Goal: Task Accomplishment & Management: Complete application form

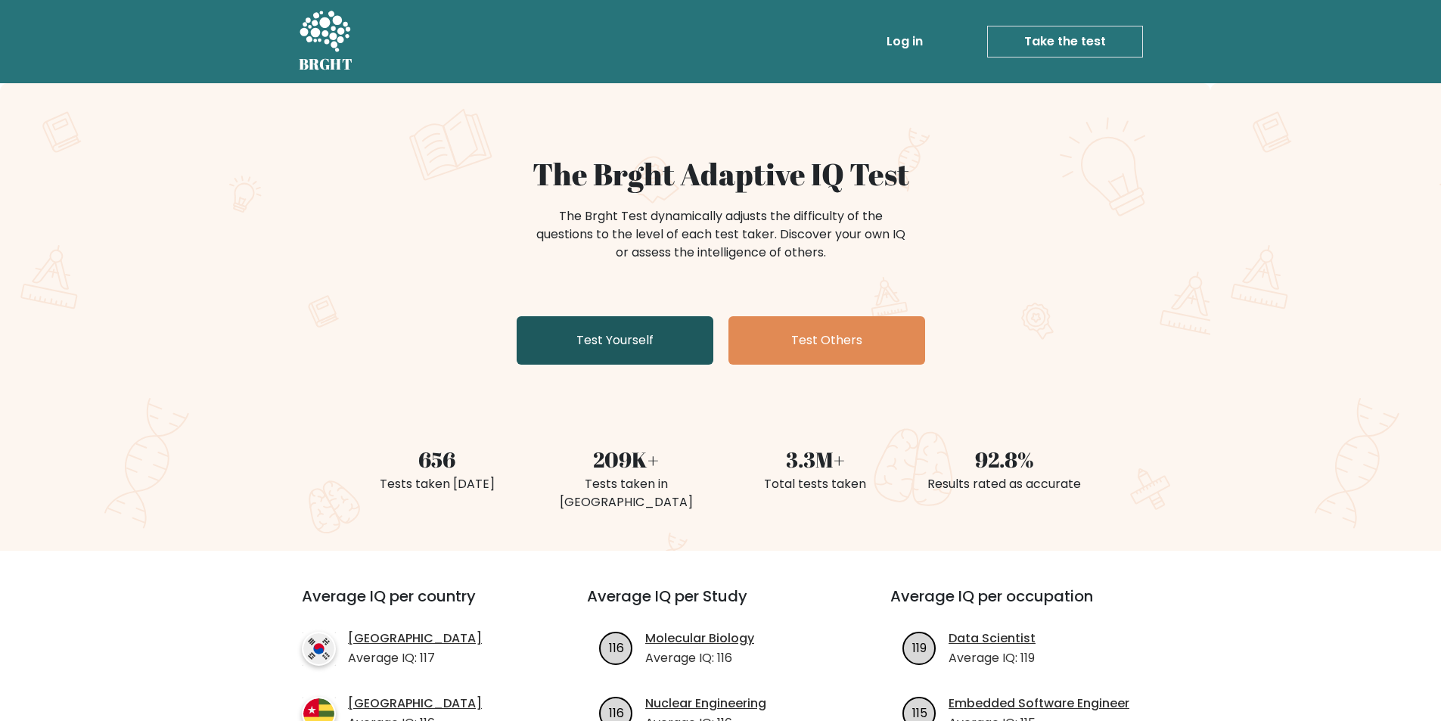
click at [660, 335] on link "Test Yourself" at bounding box center [615, 340] width 197 height 48
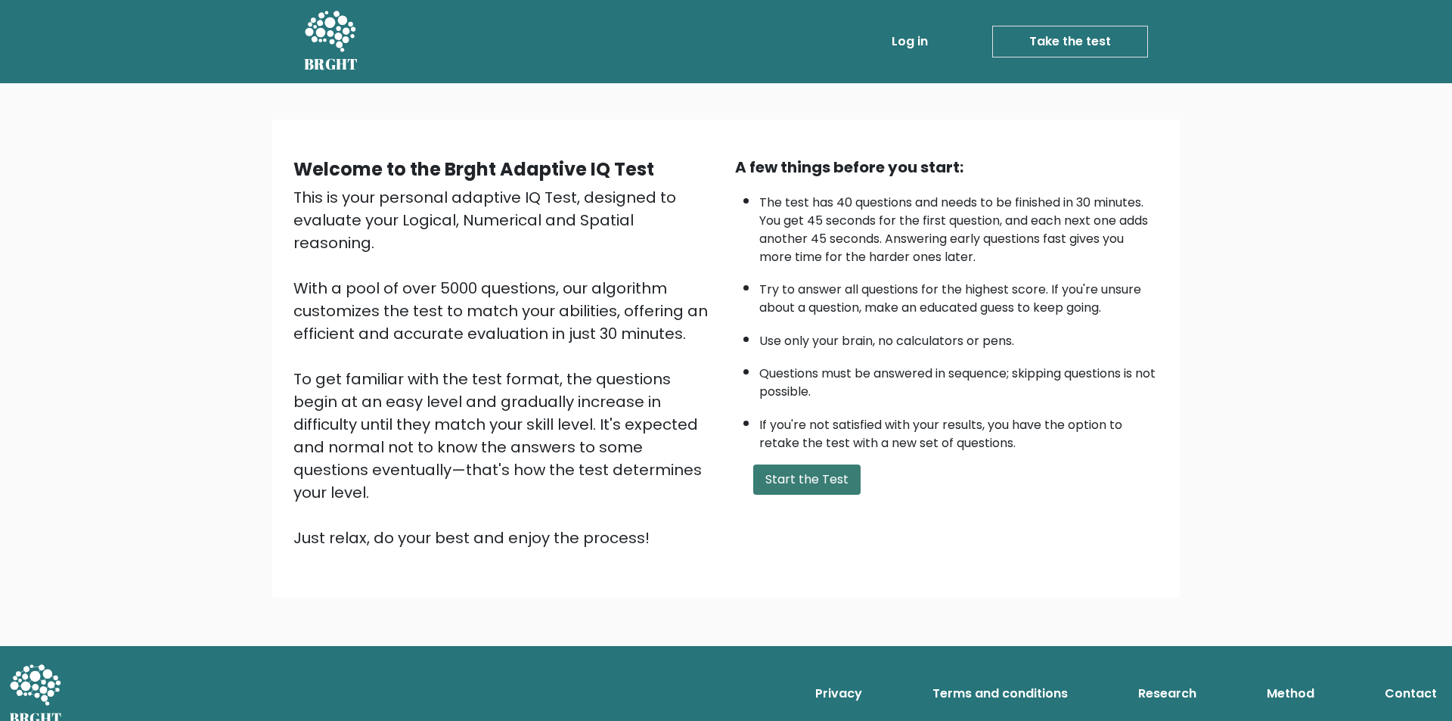
click at [833, 478] on button "Start the Test" at bounding box center [806, 479] width 107 height 30
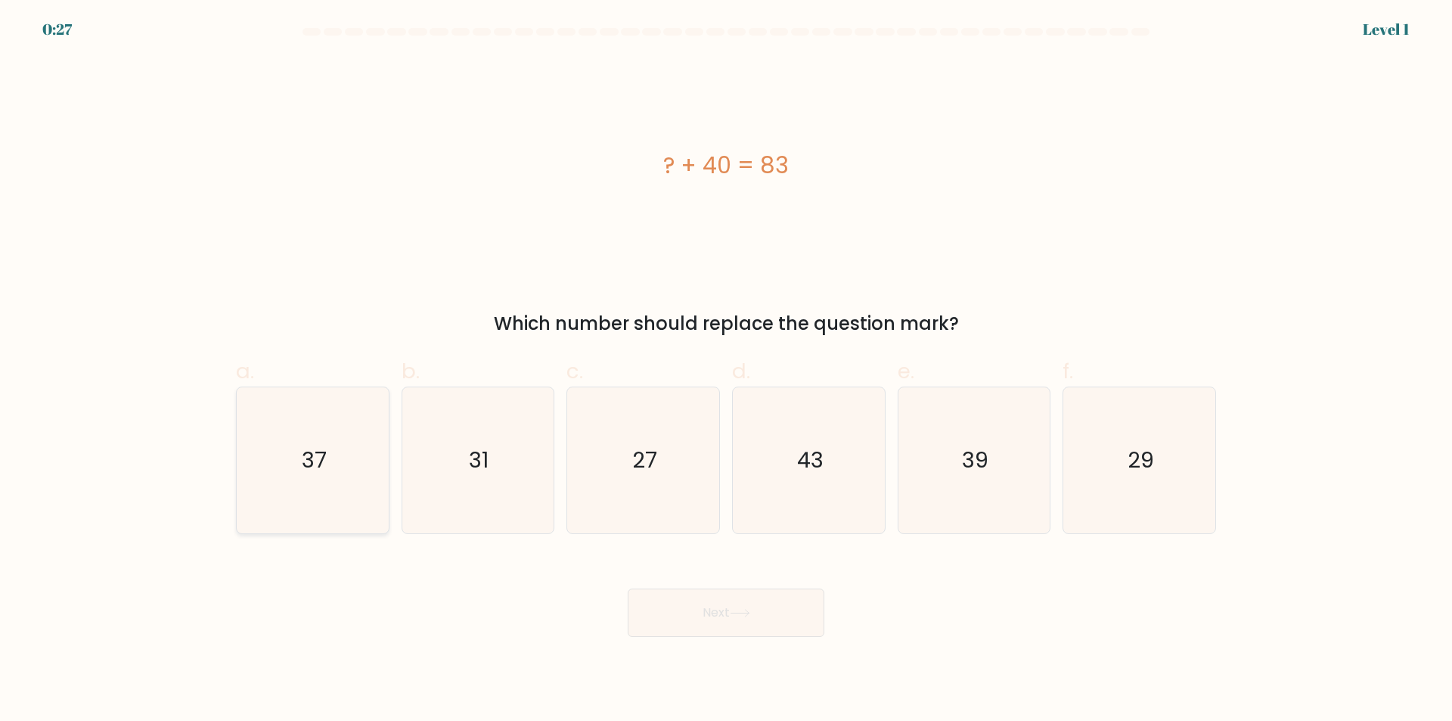
click at [312, 486] on icon "37" at bounding box center [313, 460] width 146 height 146
click at [726, 371] on input "a. 37" at bounding box center [726, 366] width 1 height 10
radio input "true"
click at [870, 483] on icon "43" at bounding box center [809, 460] width 146 height 146
click at [727, 371] on input "d. 43" at bounding box center [726, 366] width 1 height 10
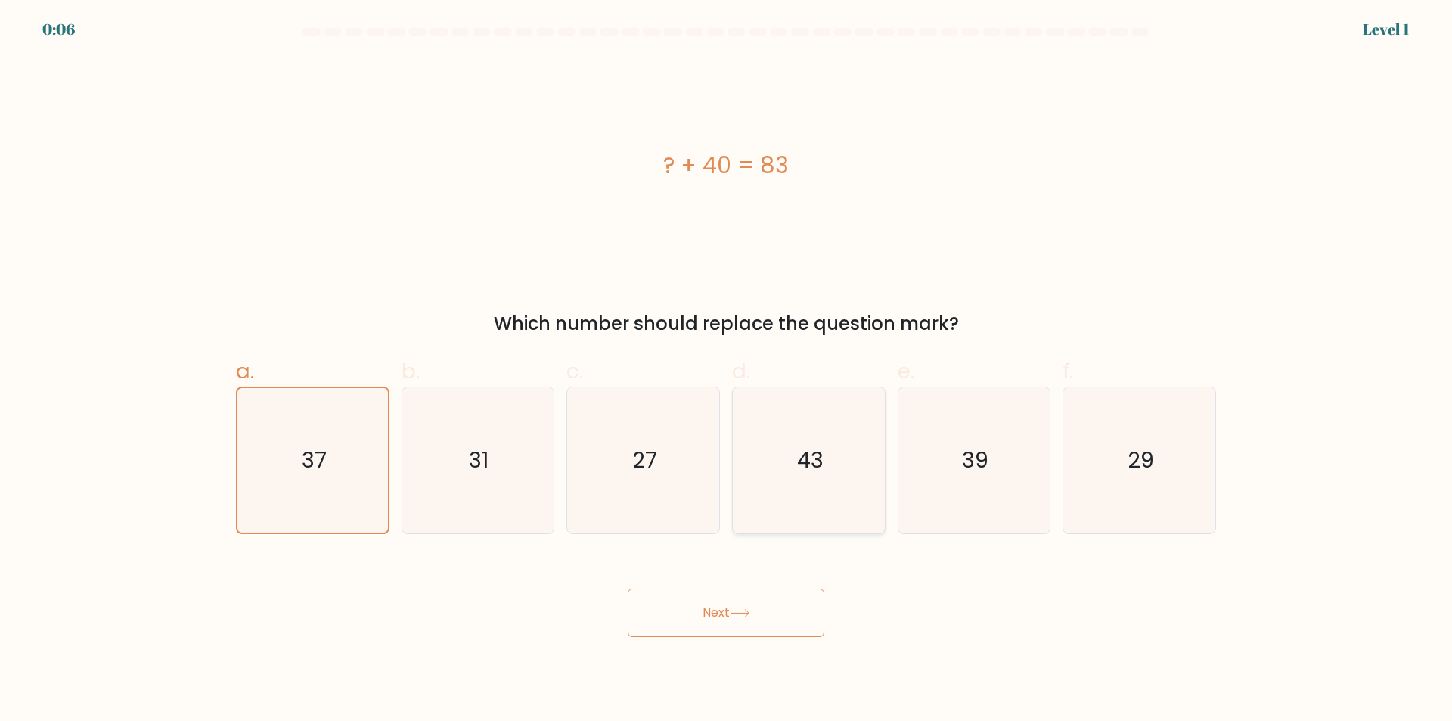
radio input "true"
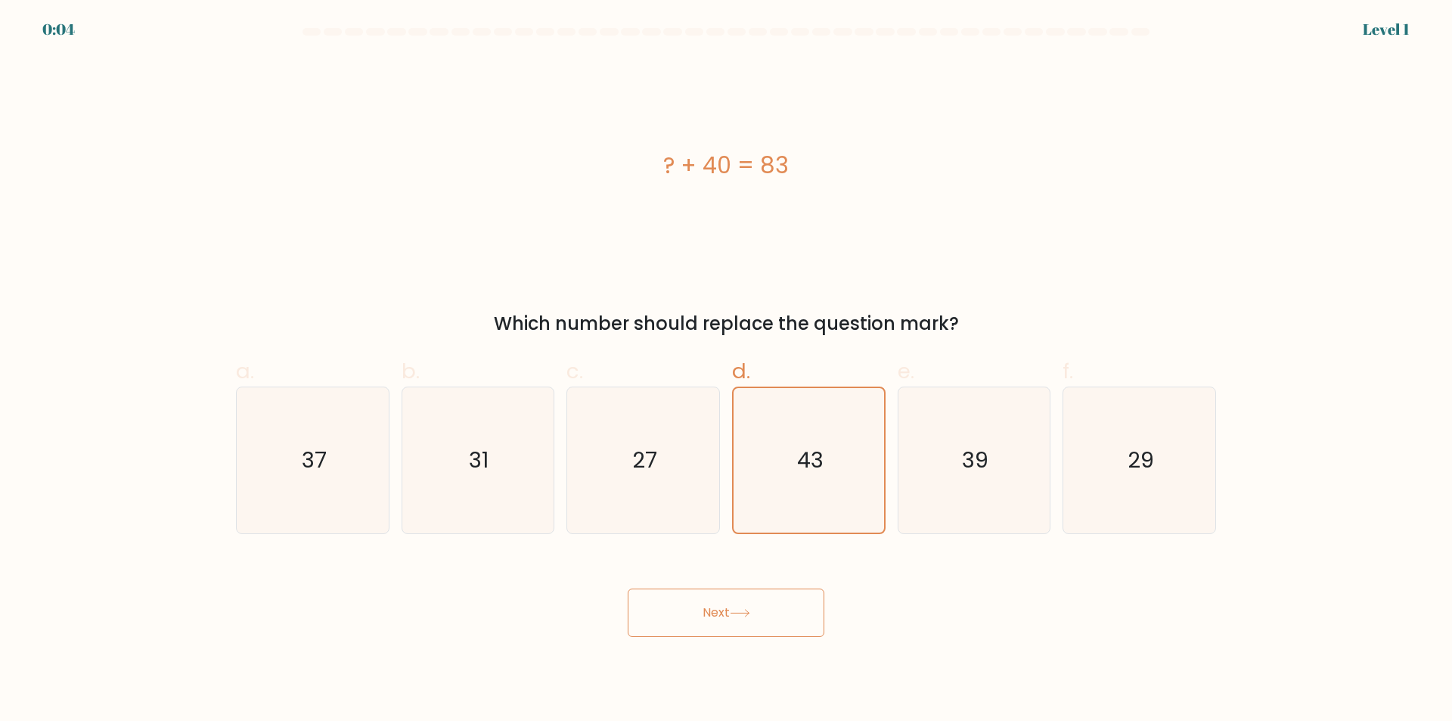
click at [720, 629] on button "Next" at bounding box center [726, 613] width 197 height 48
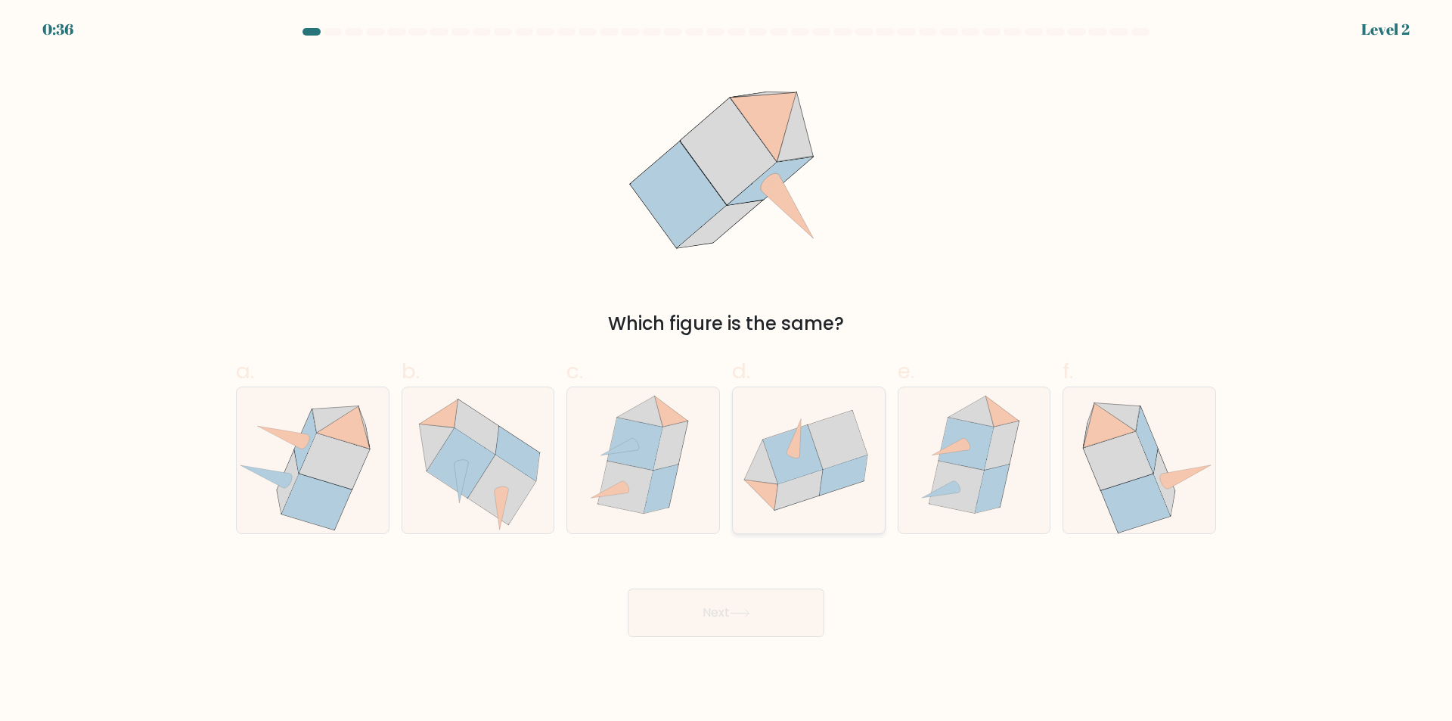
click at [793, 483] on icon at bounding box center [799, 490] width 48 height 40
click at [727, 371] on input "d." at bounding box center [726, 366] width 1 height 10
radio input "true"
click at [728, 623] on button "Next" at bounding box center [726, 613] width 197 height 48
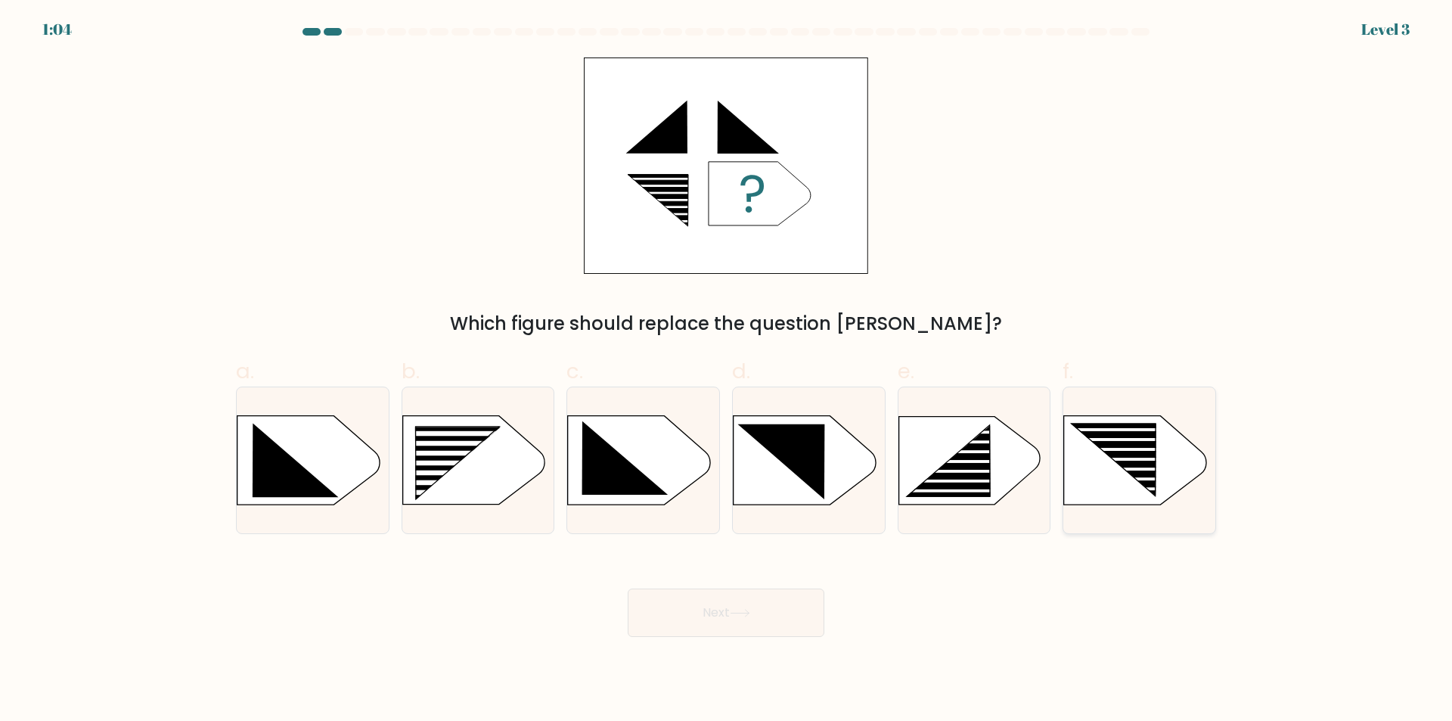
click at [1111, 485] on icon at bounding box center [1135, 460] width 142 height 89
click at [727, 371] on input "f." at bounding box center [726, 366] width 1 height 10
radio input "true"
click at [764, 612] on button "Next" at bounding box center [726, 613] width 197 height 48
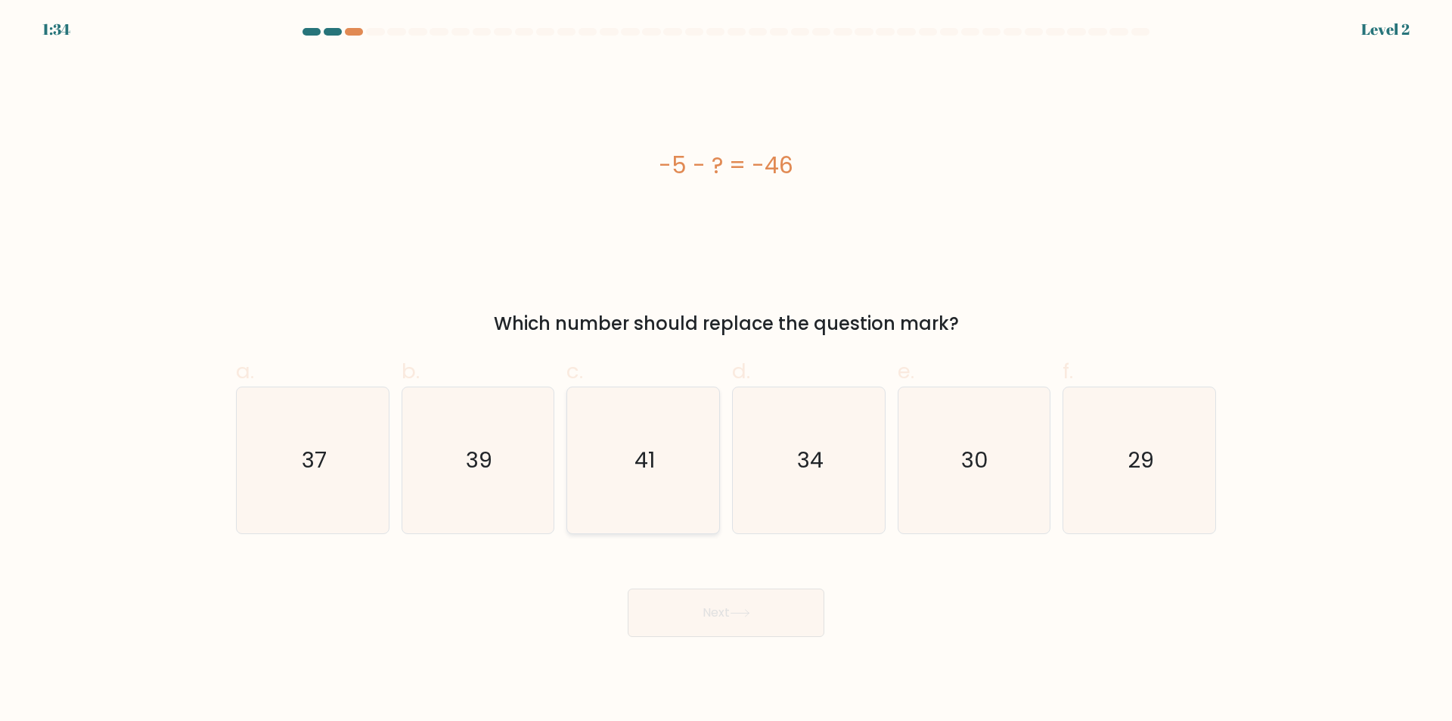
click at [676, 498] on icon "41" at bounding box center [643, 460] width 146 height 146
click at [726, 371] on input "c. 41" at bounding box center [726, 366] width 1 height 10
radio input "true"
click at [742, 619] on button "Next" at bounding box center [726, 613] width 197 height 48
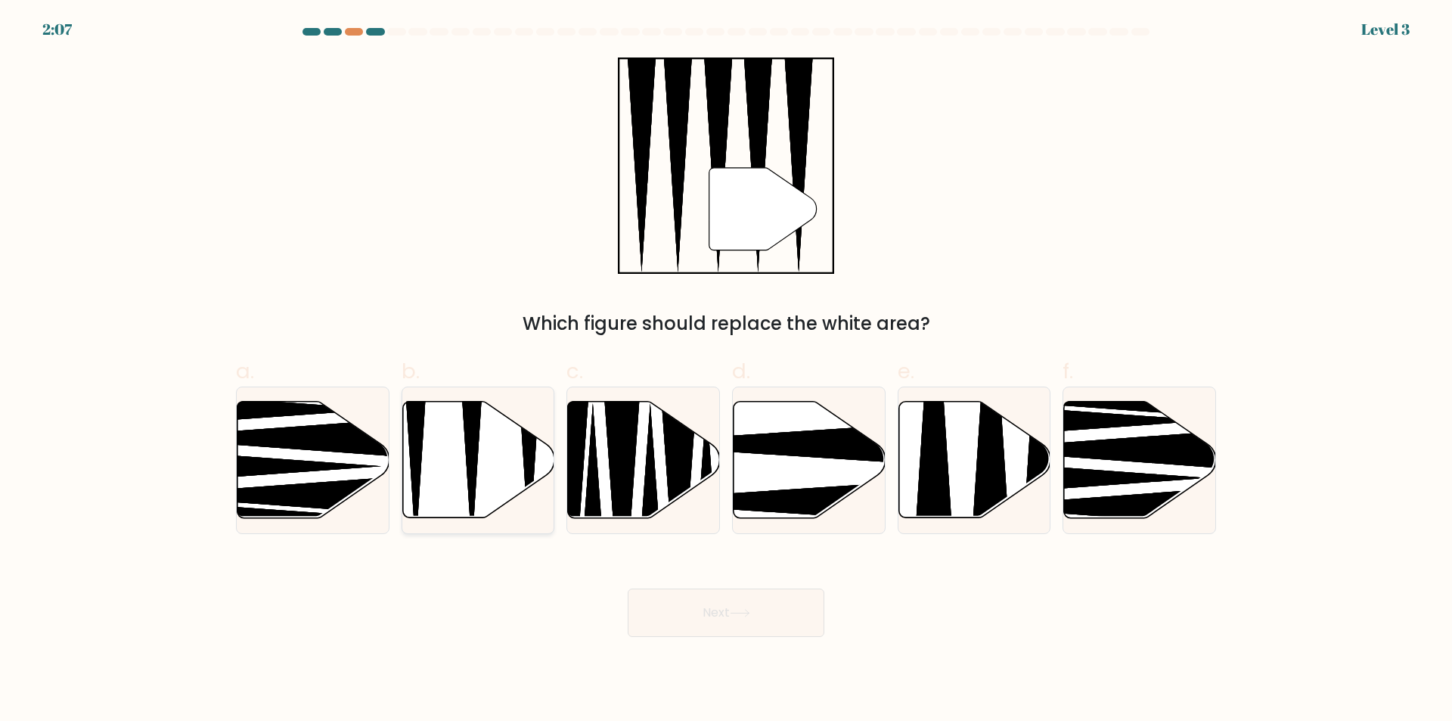
click at [437, 465] on icon at bounding box center [478, 460] width 152 height 116
click at [726, 371] on input "b." at bounding box center [726, 366] width 1 height 10
radio input "true"
click at [683, 611] on button "Next" at bounding box center [726, 613] width 197 height 48
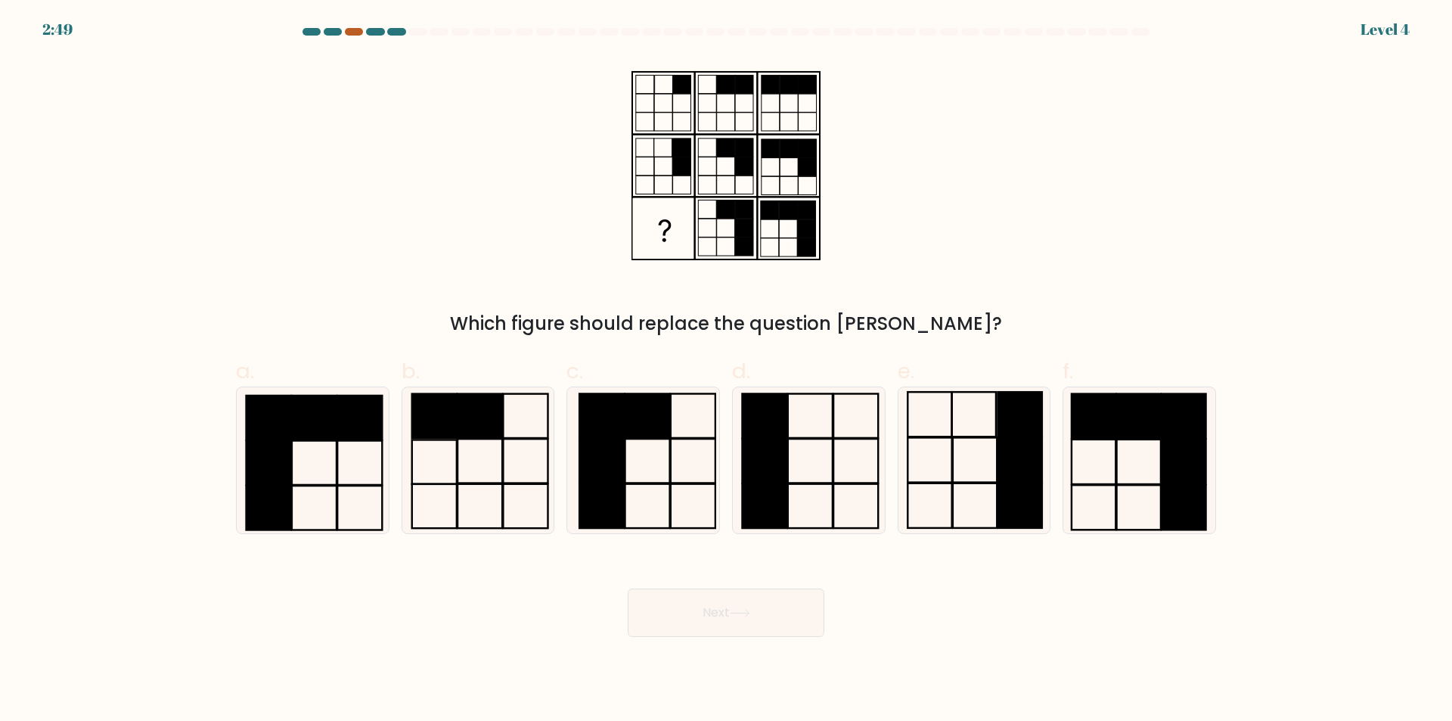
click at [347, 30] on div at bounding box center [354, 32] width 18 height 8
click at [1005, 462] on rect at bounding box center [1021, 460] width 44 height 45
click at [727, 371] on input "e." at bounding box center [726, 366] width 1 height 10
radio input "true"
click at [763, 625] on button "Next" at bounding box center [726, 613] width 197 height 48
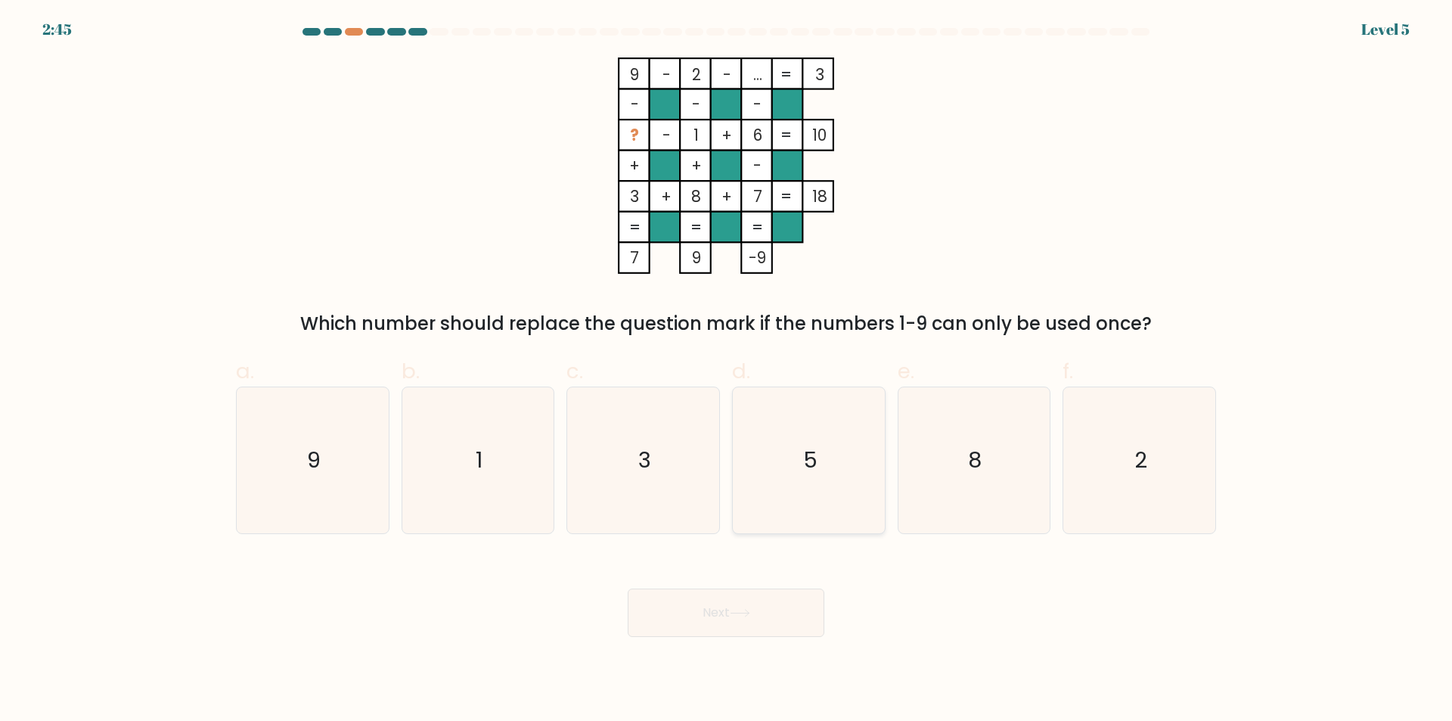
click at [795, 477] on icon "5" at bounding box center [809, 460] width 146 height 146
click at [727, 371] on input "d. 5" at bounding box center [726, 366] width 1 height 10
radio input "true"
click at [781, 609] on button "Next" at bounding box center [726, 613] width 197 height 48
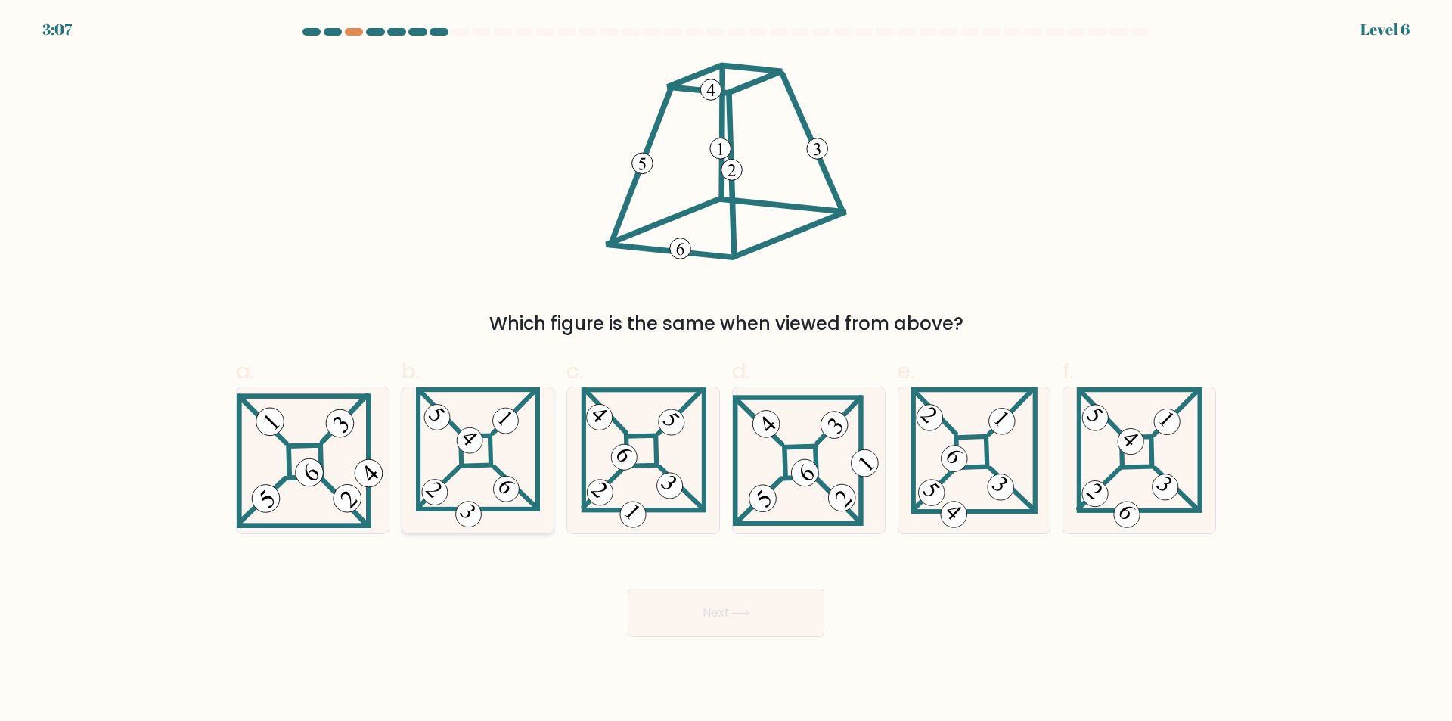
click at [515, 483] on 859 at bounding box center [507, 489] width 36 height 36
click at [726, 371] on input "b." at bounding box center [726, 366] width 1 height 10
radio input "true"
click at [1127, 483] on icon at bounding box center [1139, 460] width 126 height 146
click at [727, 371] on input "f." at bounding box center [726, 366] width 1 height 10
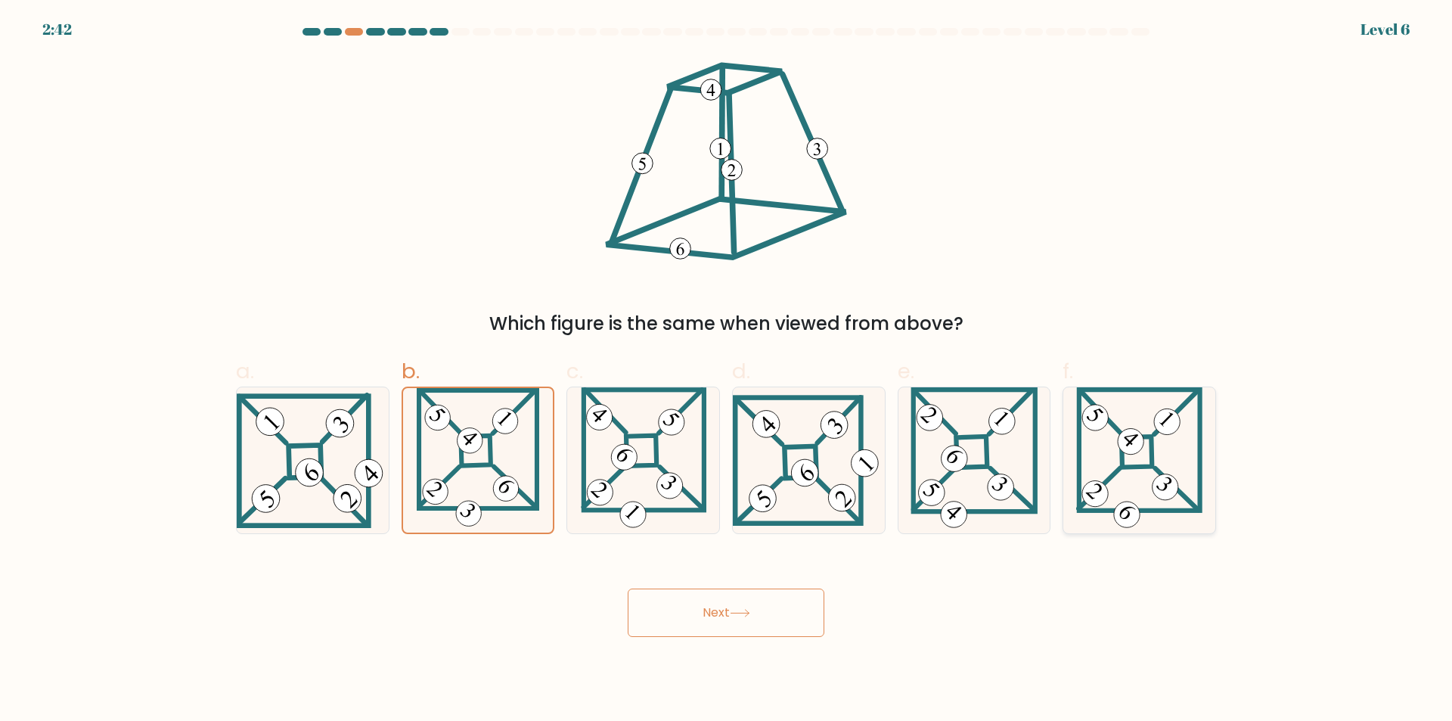
radio input "true"
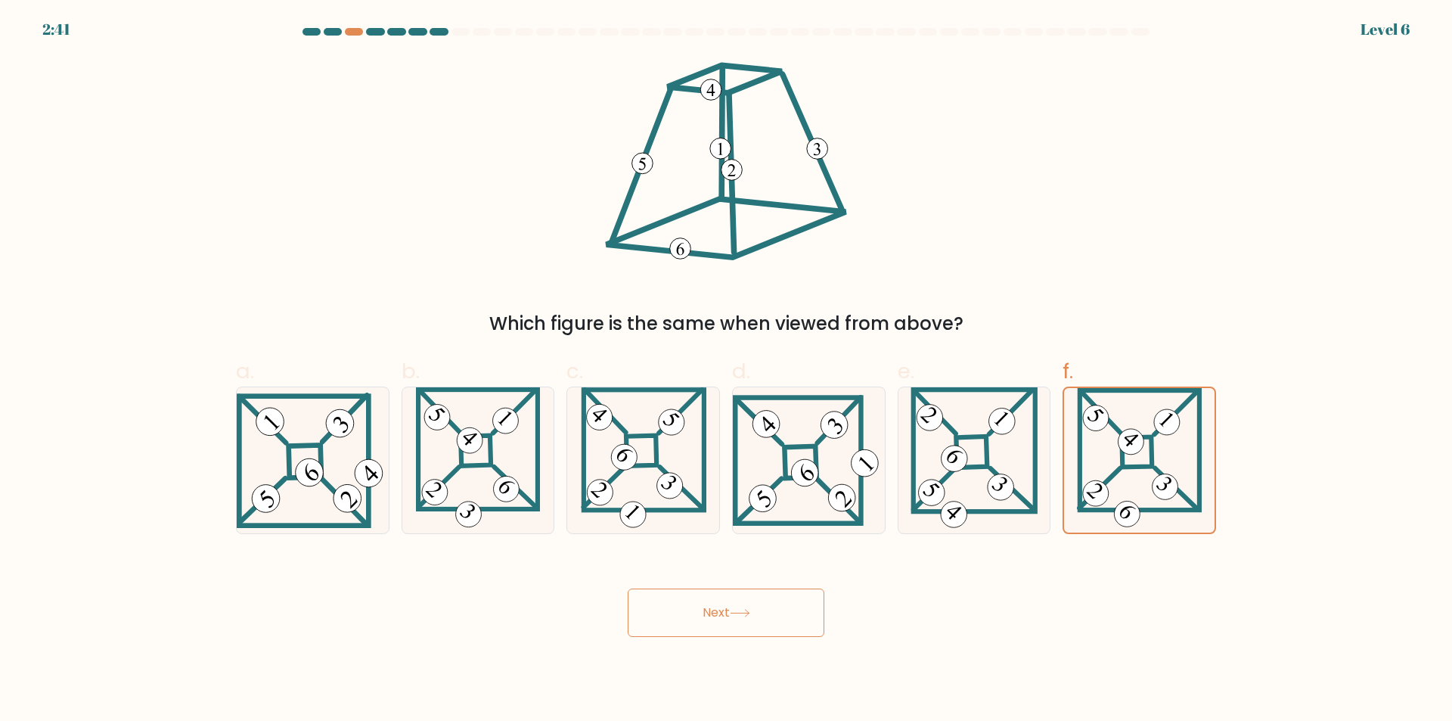
click at [721, 600] on button "Next" at bounding box center [726, 613] width 197 height 48
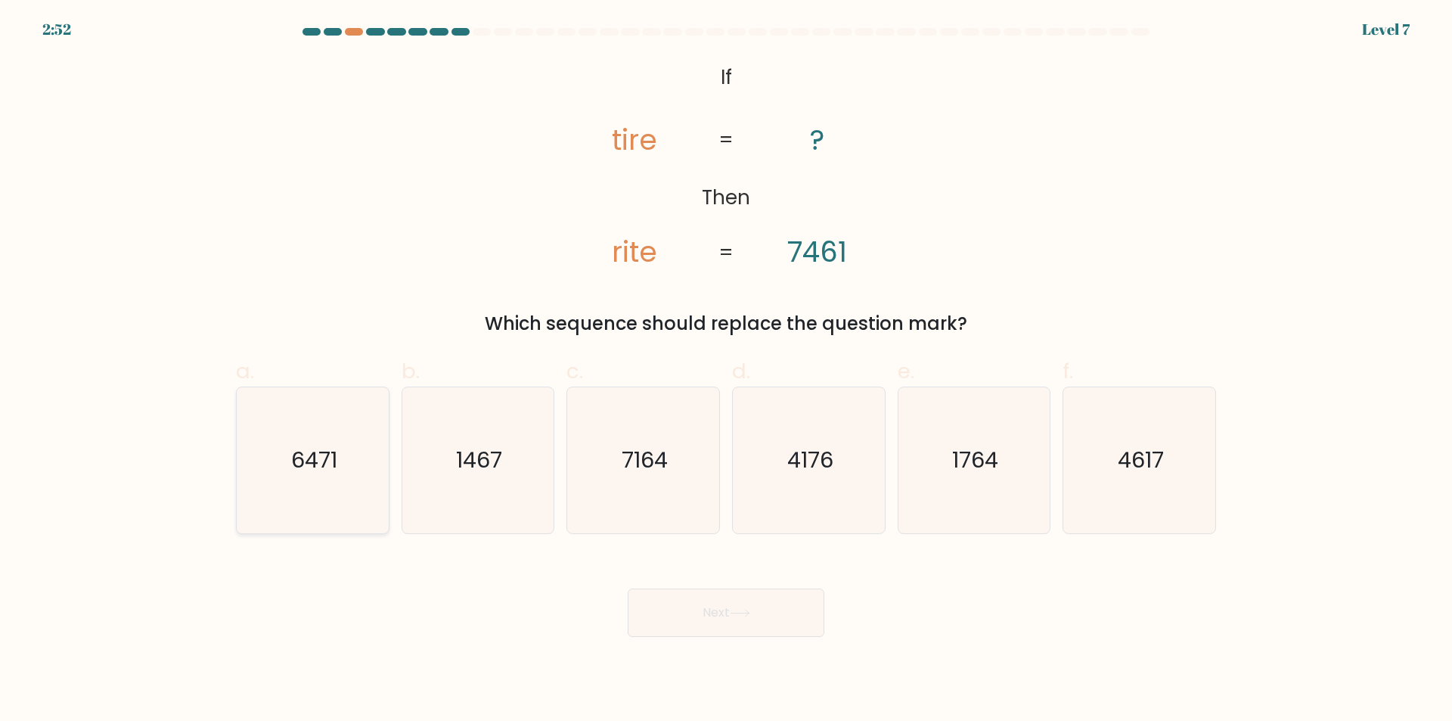
click at [297, 460] on text "6471" at bounding box center [314, 461] width 46 height 30
click at [726, 371] on input "a. 6471" at bounding box center [726, 366] width 1 height 10
radio input "true"
click at [761, 632] on button "Next" at bounding box center [726, 613] width 197 height 48
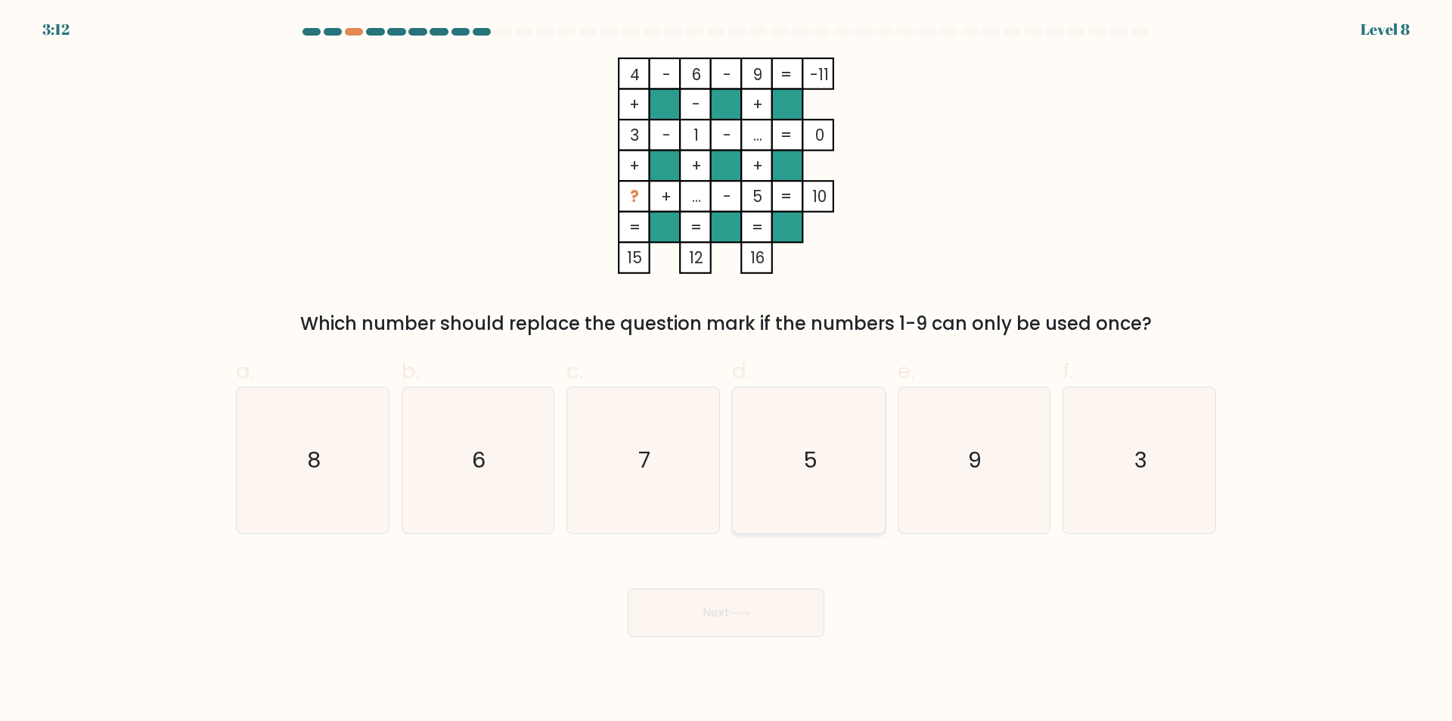
click at [757, 475] on icon "5" at bounding box center [809, 460] width 146 height 146
click at [727, 371] on input "d. 5" at bounding box center [726, 366] width 1 height 10
radio input "true"
click at [731, 623] on button "Next" at bounding box center [726, 613] width 197 height 48
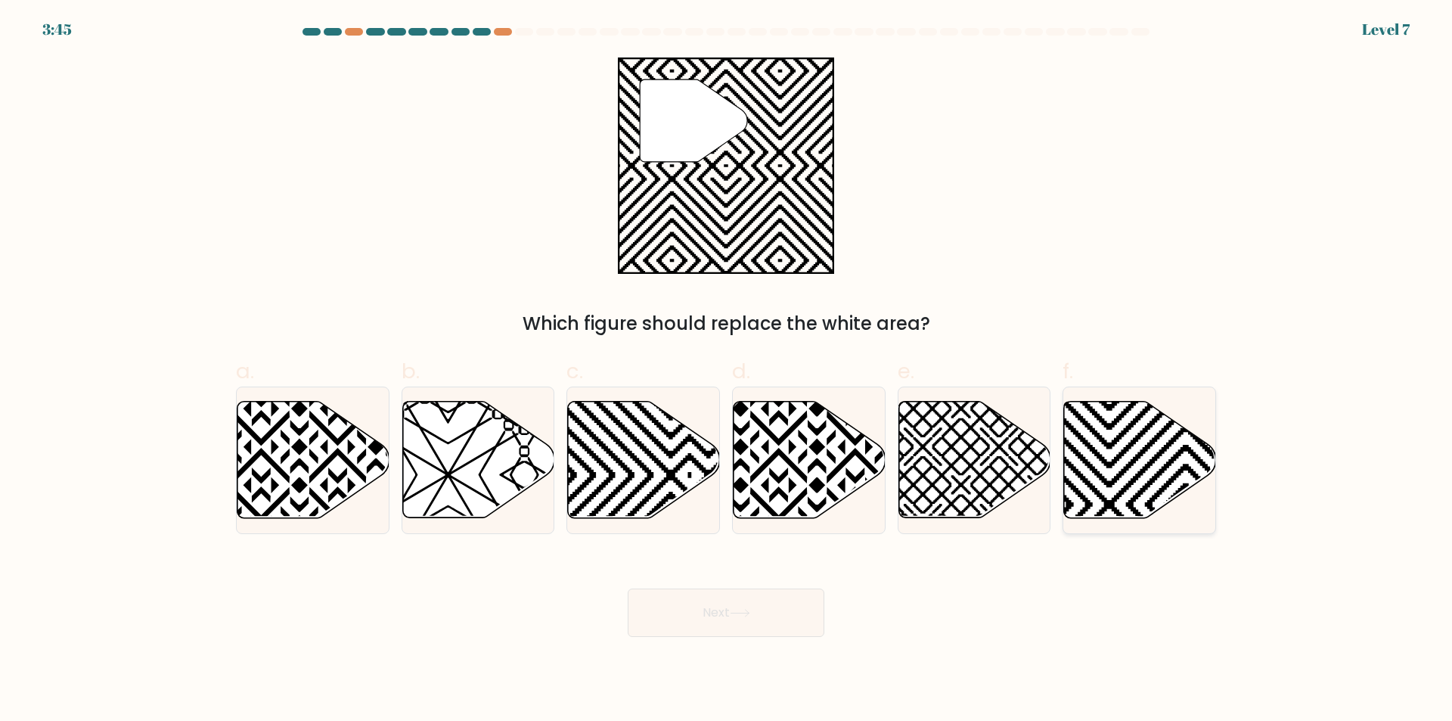
click at [1075, 449] on icon at bounding box center [1186, 524] width 306 height 306
click at [727, 371] on input "f." at bounding box center [726, 366] width 1 height 10
radio input "true"
click at [715, 603] on button "Next" at bounding box center [726, 613] width 197 height 48
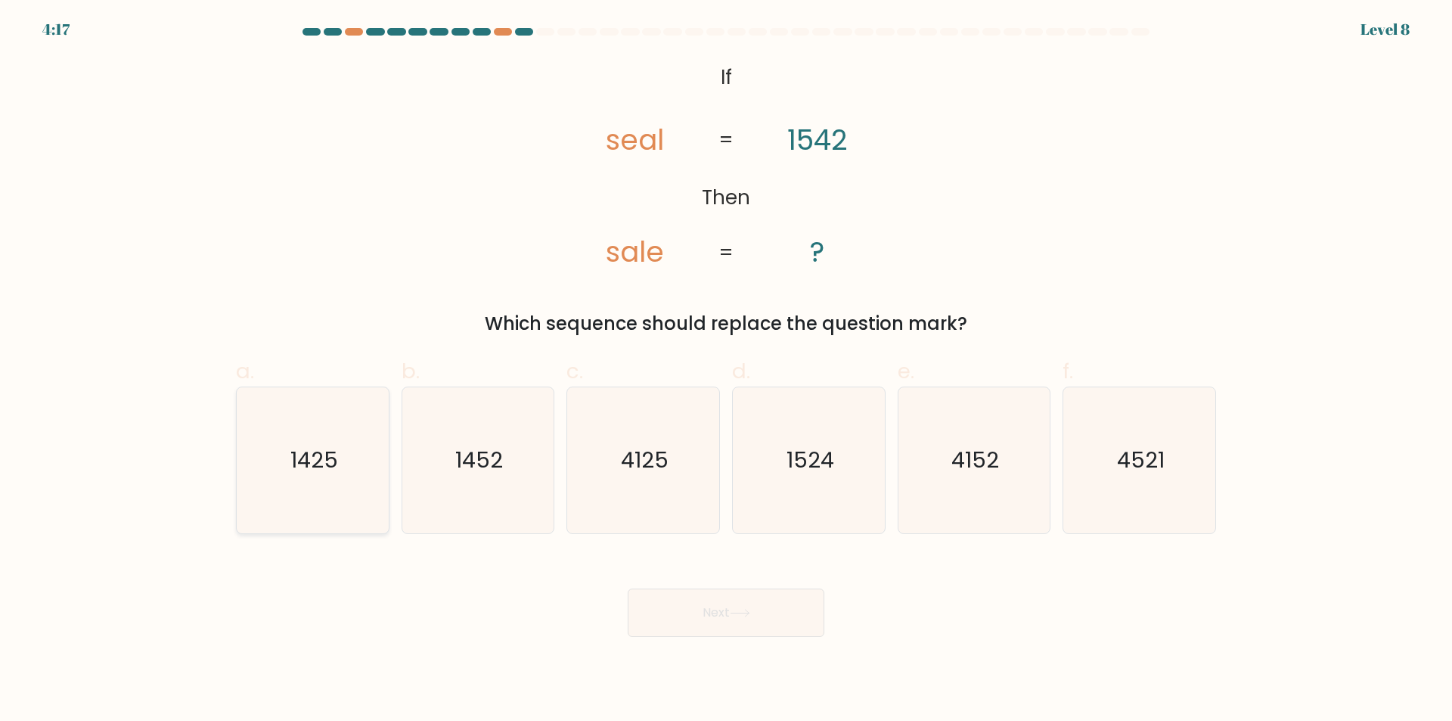
click at [352, 461] on icon "1425" at bounding box center [313, 460] width 146 height 146
click at [726, 371] on input "a. 1425" at bounding box center [726, 366] width 1 height 10
radio input "true"
click at [716, 621] on button "Next" at bounding box center [726, 613] width 197 height 48
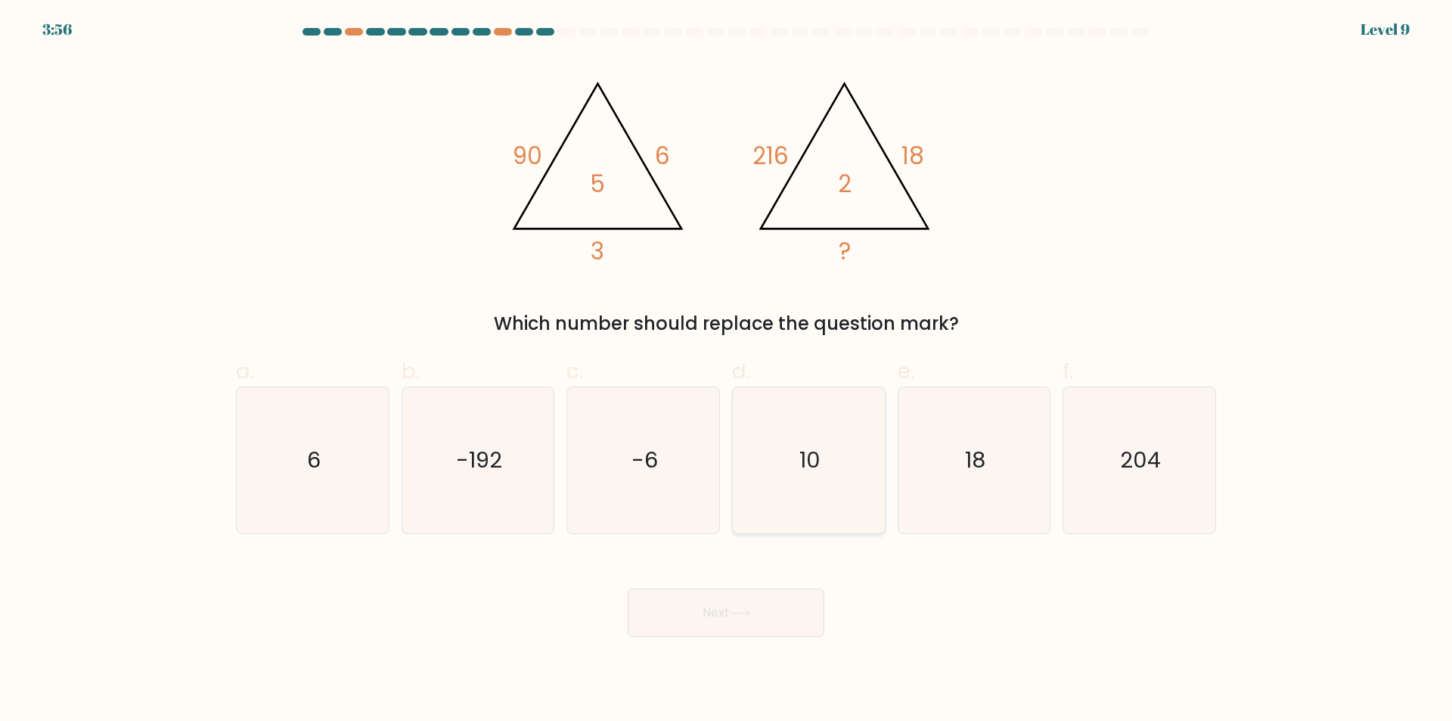
click at [752, 474] on icon "10" at bounding box center [809, 460] width 146 height 146
click at [727, 371] on input "d. 10" at bounding box center [726, 366] width 1 height 10
radio input "true"
click at [188, 451] on form at bounding box center [726, 332] width 1452 height 609
click at [325, 458] on icon "6" at bounding box center [313, 460] width 146 height 146
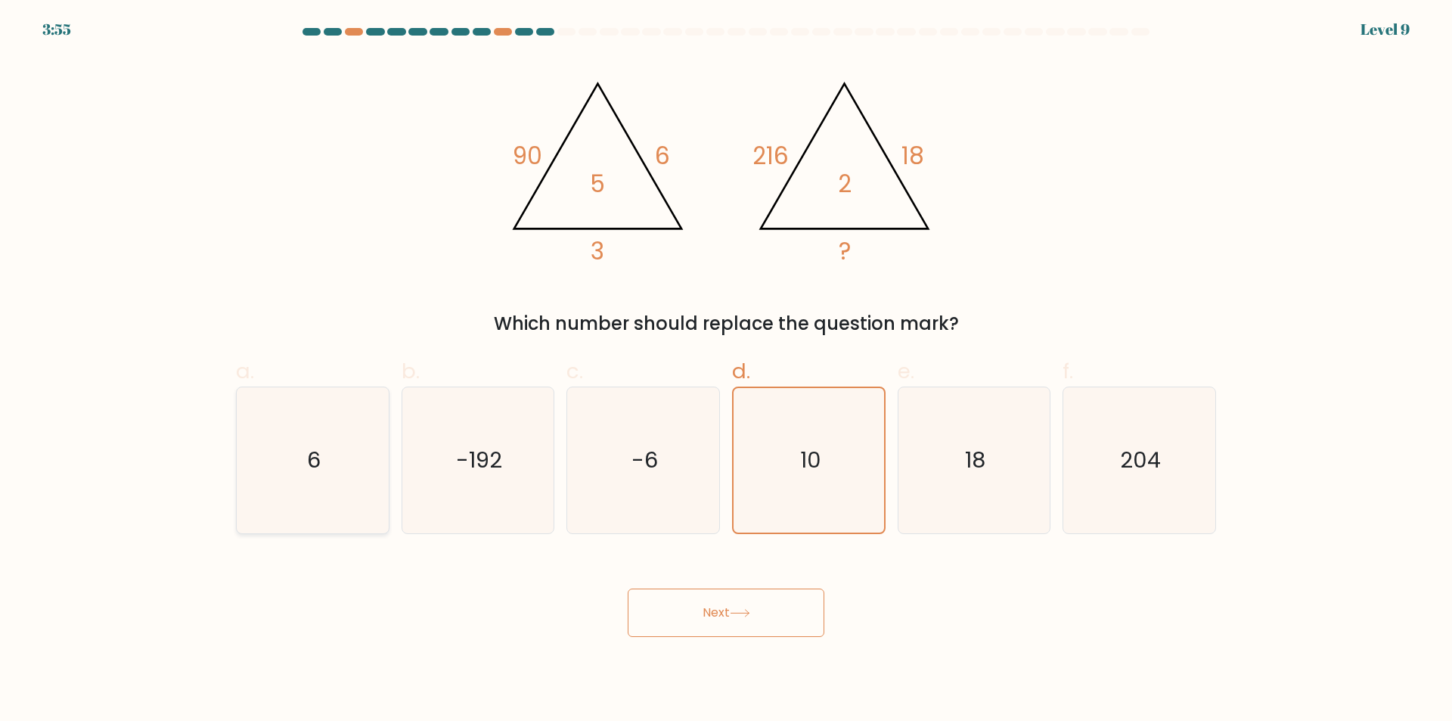
click at [726, 371] on input "a. 6" at bounding box center [726, 366] width 1 height 10
radio input "true"
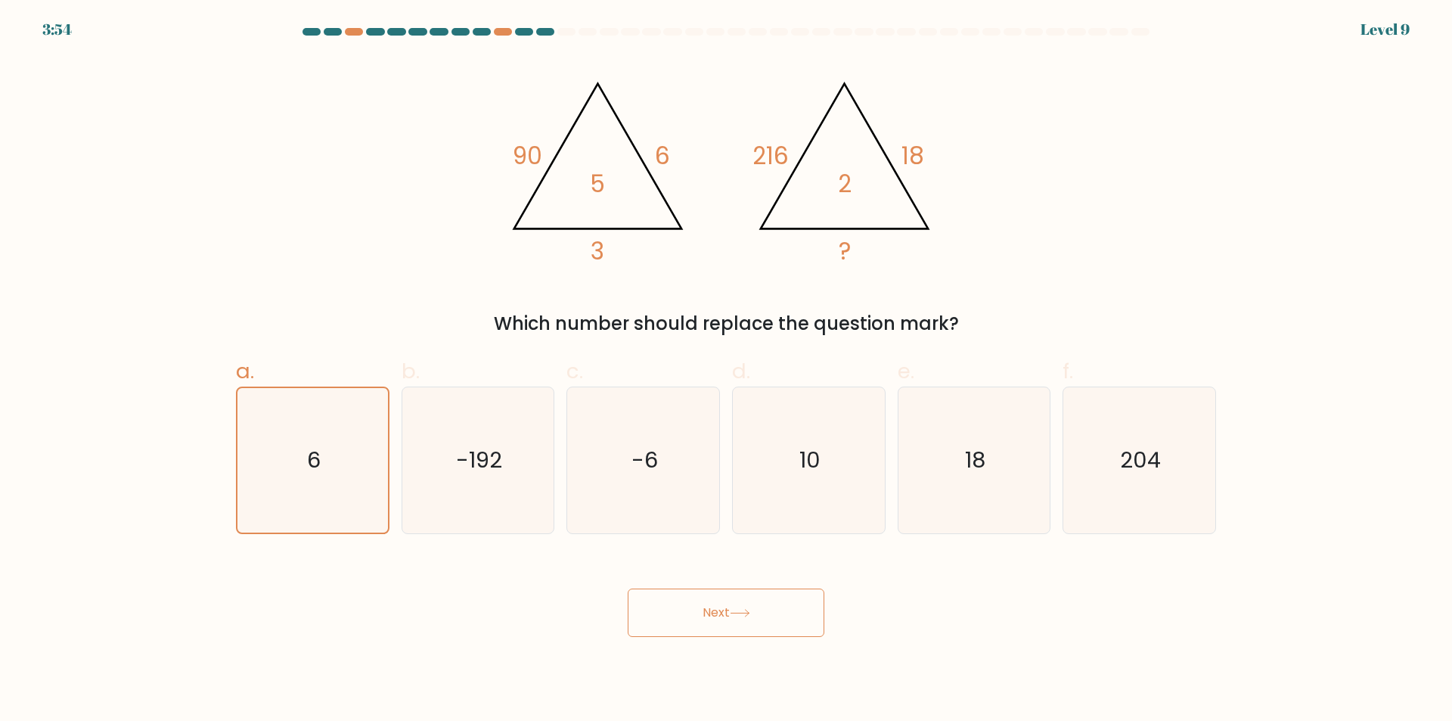
click at [743, 625] on button "Next" at bounding box center [726, 613] width 197 height 48
click at [316, 438] on icon "6" at bounding box center [313, 460] width 144 height 144
click at [726, 371] on input "a. 6" at bounding box center [726, 366] width 1 height 10
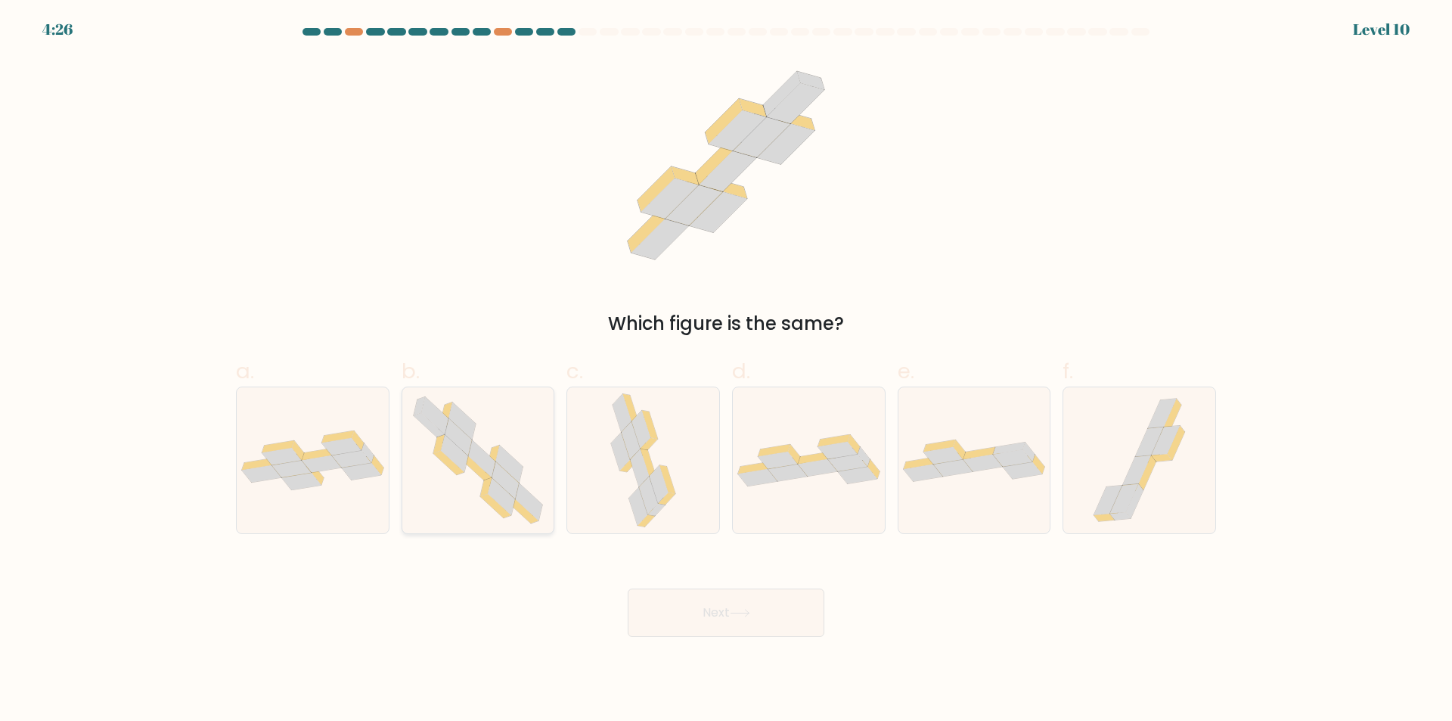
click at [439, 480] on icon at bounding box center [478, 460] width 149 height 146
click at [726, 371] on input "b." at bounding box center [726, 366] width 1 height 10
radio input "true"
click at [709, 612] on button "Next" at bounding box center [726, 613] width 197 height 48
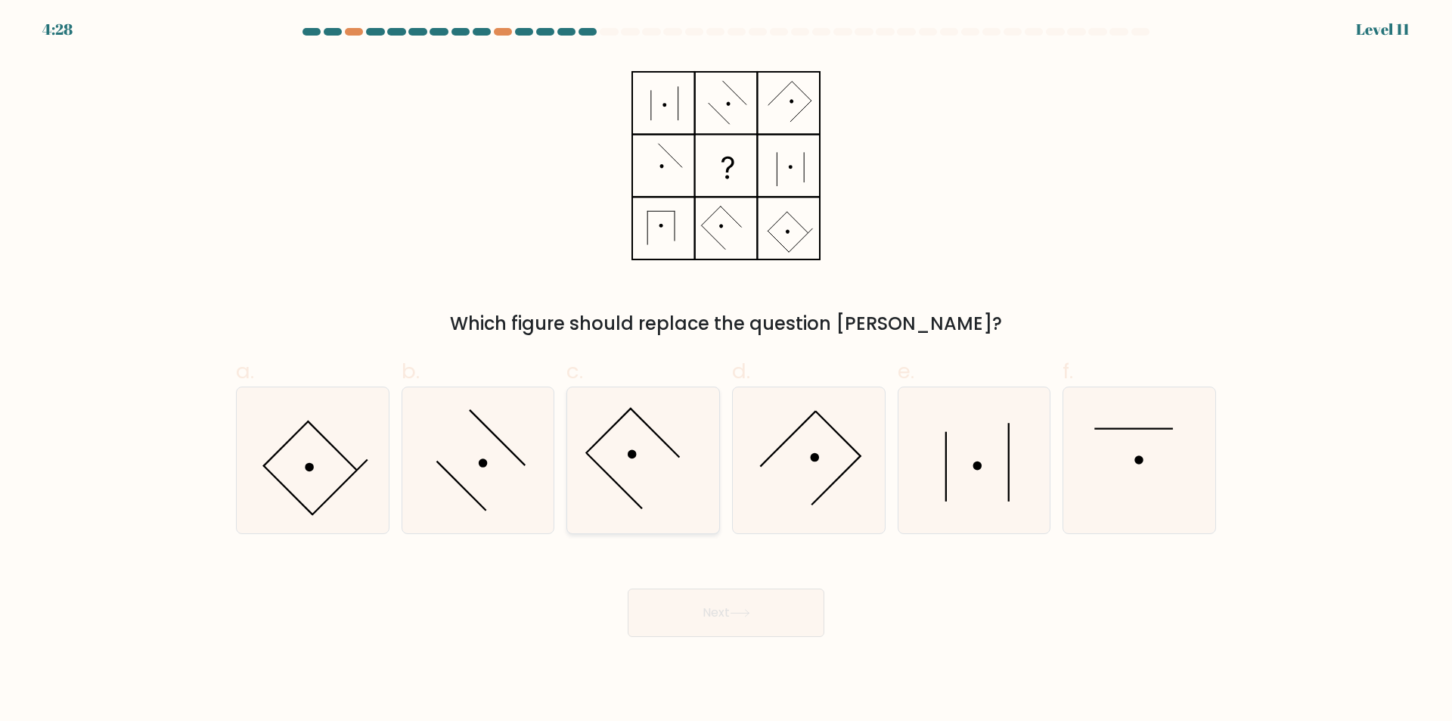
click at [696, 469] on icon at bounding box center [643, 460] width 146 height 146
click at [726, 371] on input "c." at bounding box center [726, 366] width 1 height 10
radio input "true"
click at [743, 612] on icon at bounding box center [740, 613] width 20 height 8
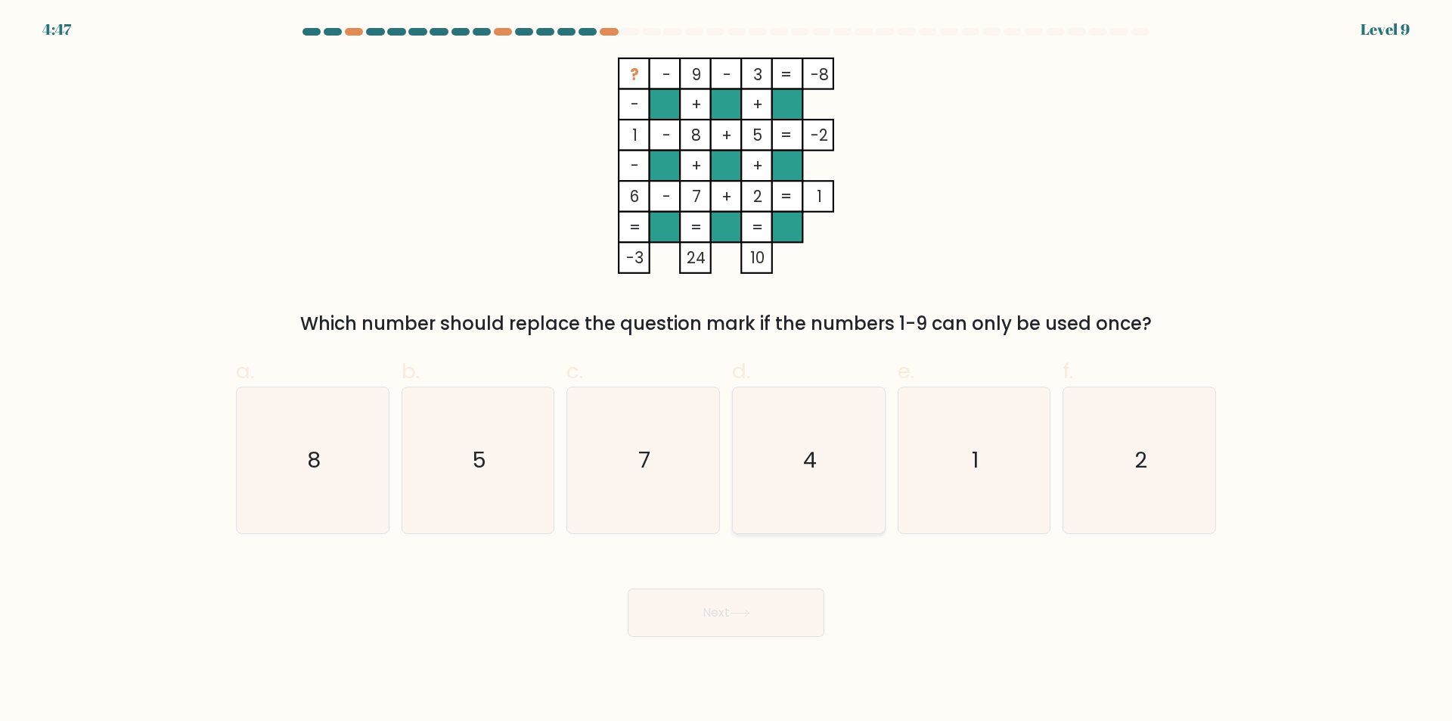
click at [777, 501] on icon "4" at bounding box center [809, 460] width 146 height 146
click at [727, 371] on input "d. 4" at bounding box center [726, 366] width 1 height 10
radio input "true"
click at [744, 600] on button "Next" at bounding box center [726, 613] width 197 height 48
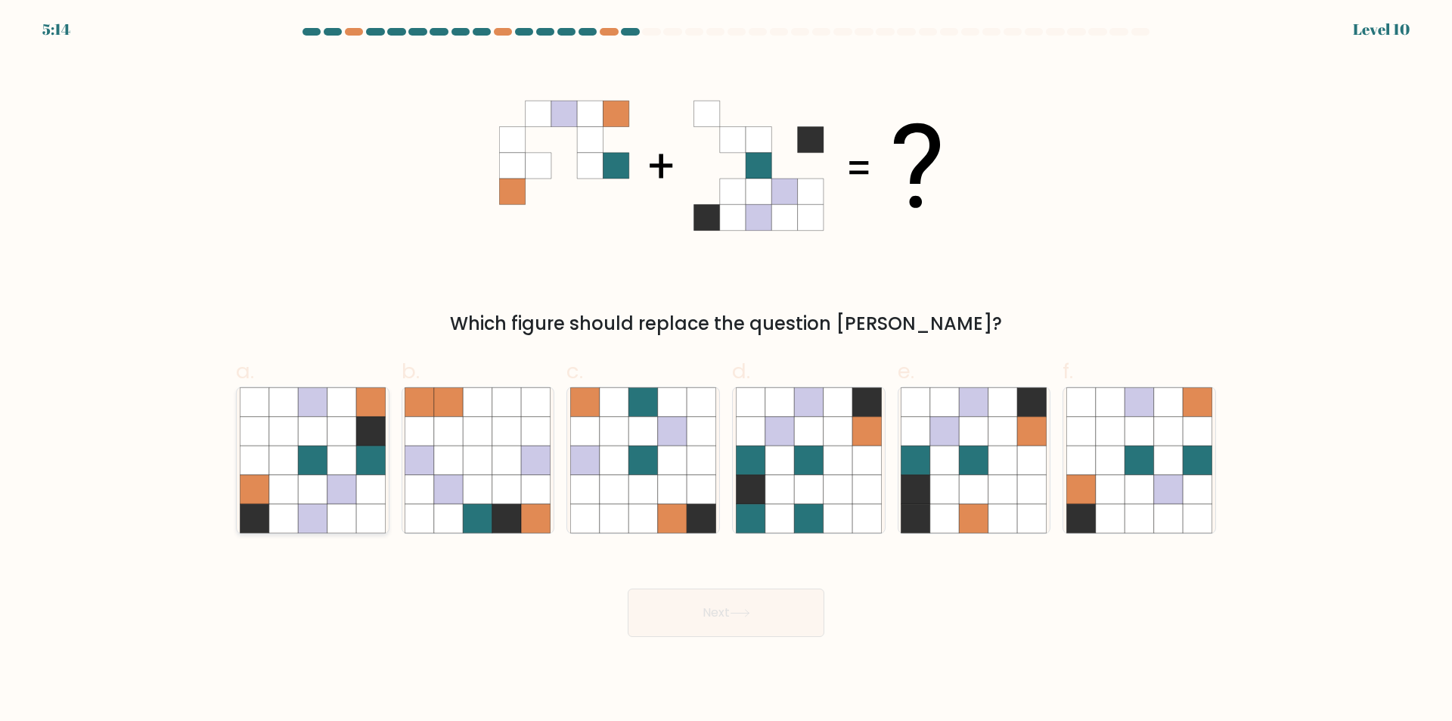
click at [303, 435] on icon at bounding box center [312, 431] width 29 height 29
click at [726, 371] on input "a." at bounding box center [726, 366] width 1 height 10
radio input "true"
click at [728, 609] on button "Next" at bounding box center [726, 613] width 197 height 48
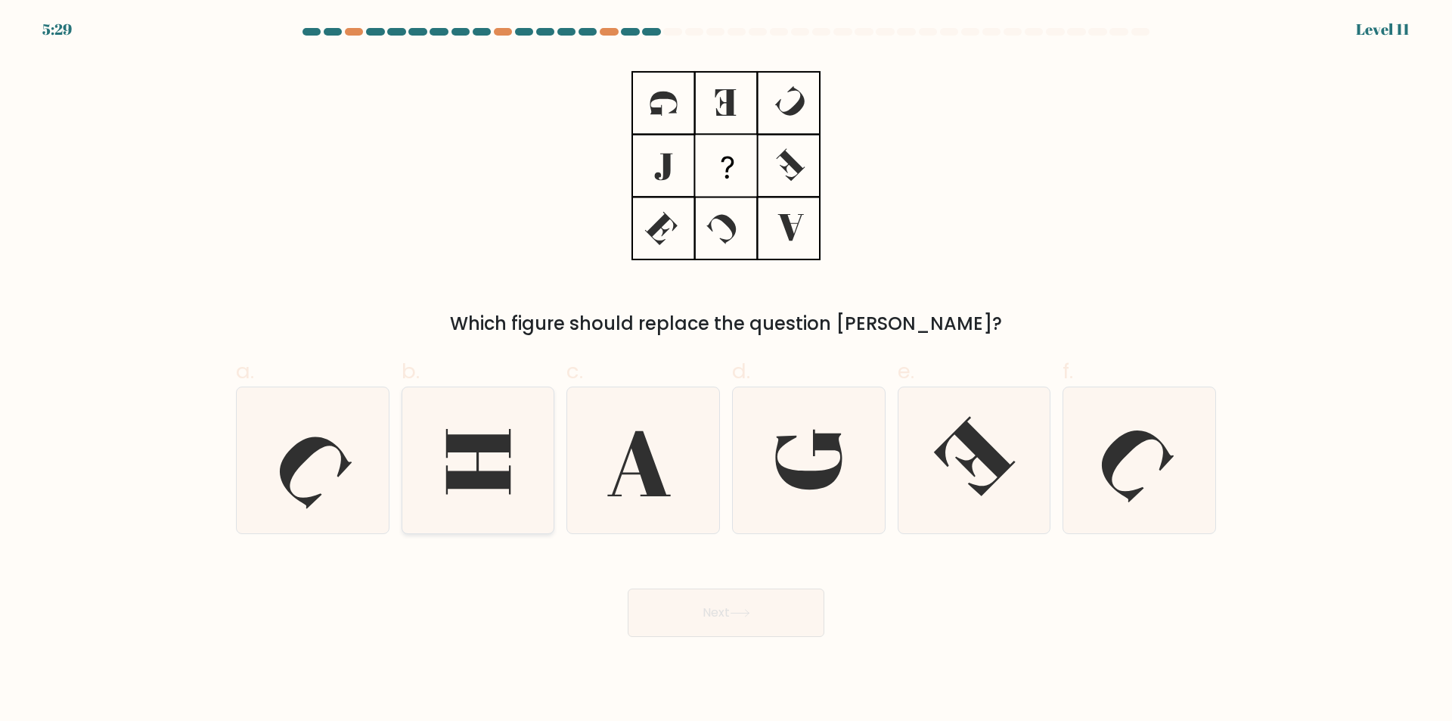
click at [511, 466] on icon at bounding box center [478, 460] width 146 height 146
click at [726, 371] on input "b." at bounding box center [726, 366] width 1 height 10
radio input "true"
click at [766, 617] on button "Next" at bounding box center [726, 613] width 197 height 48
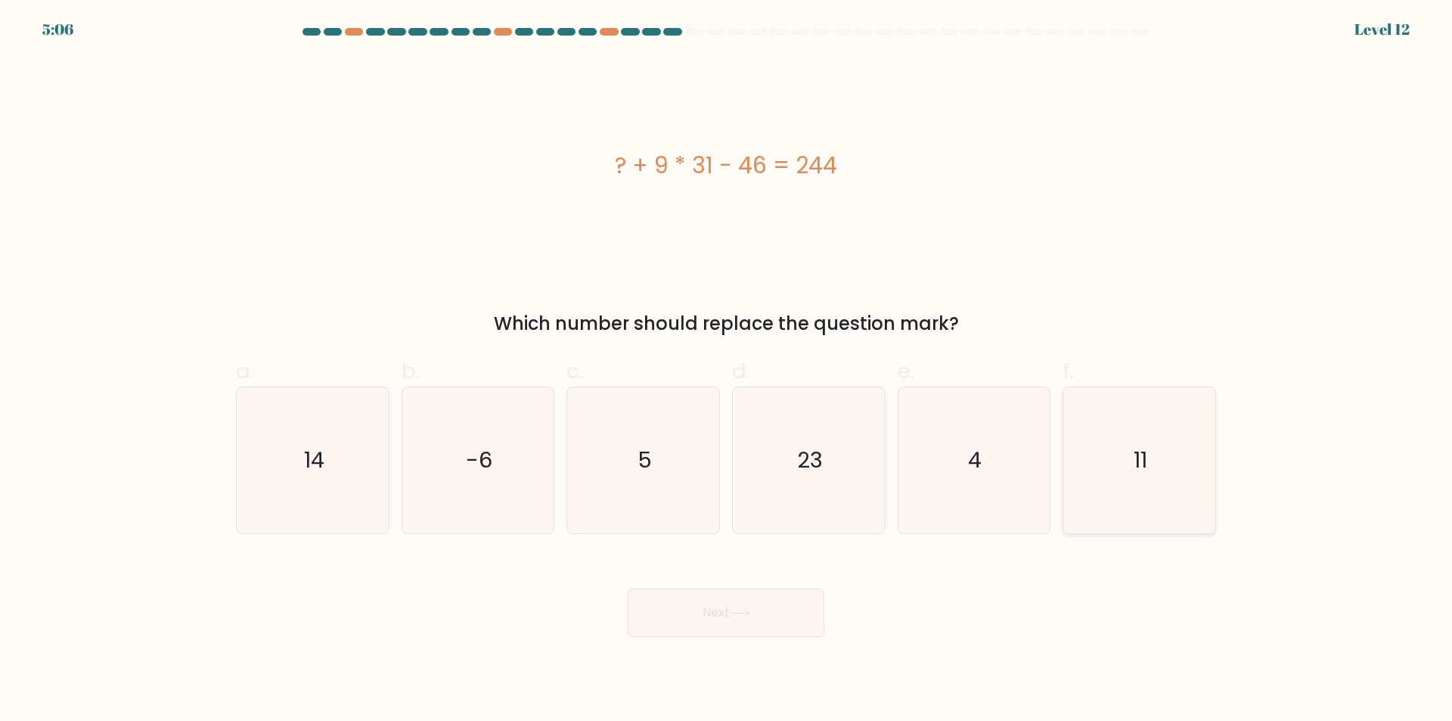
click at [1119, 466] on icon "11" at bounding box center [1140, 460] width 146 height 146
click at [727, 371] on input "f. 11" at bounding box center [726, 366] width 1 height 10
radio input "true"
click at [781, 614] on button "Next" at bounding box center [726, 613] width 197 height 48
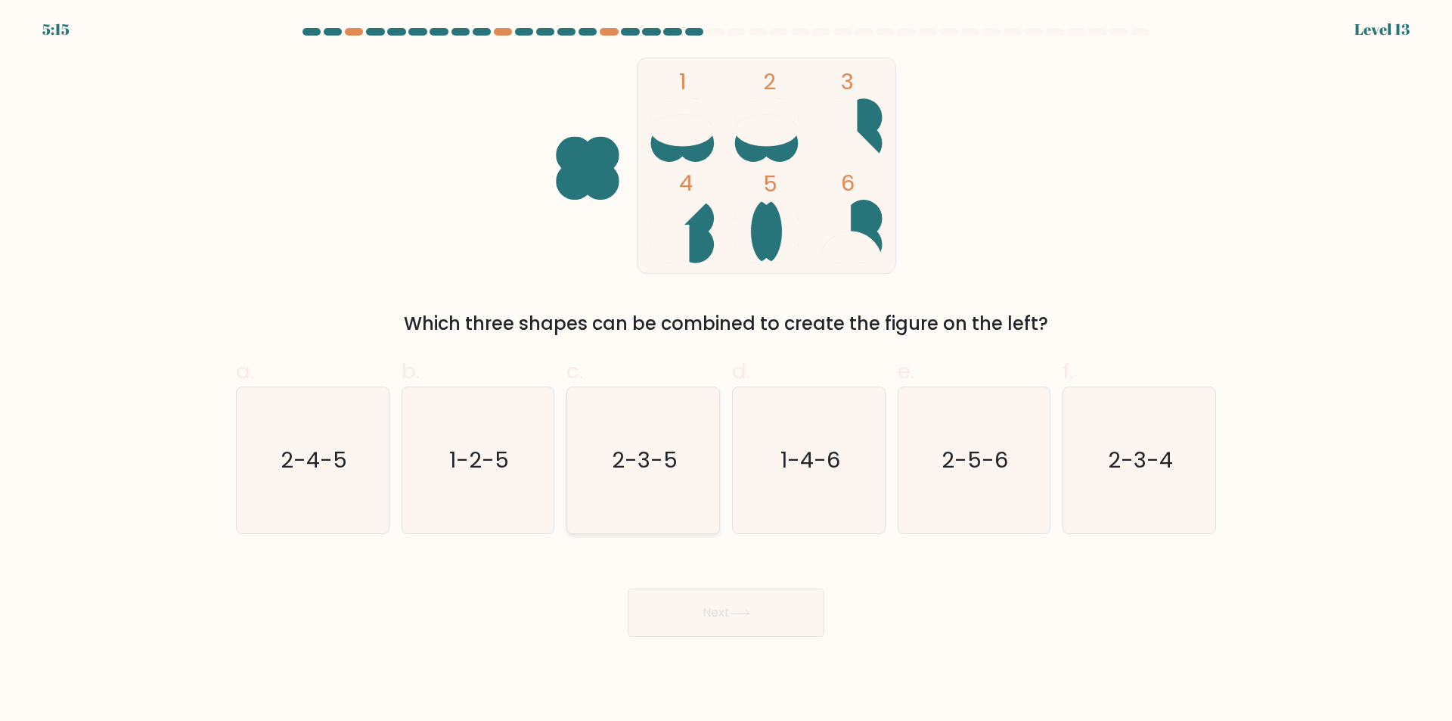
click at [680, 431] on icon "2-3-5" at bounding box center [643, 460] width 146 height 146
click at [726, 371] on input "c. 2-3-5" at bounding box center [726, 366] width 1 height 10
radio input "true"
click at [756, 613] on button "Next" at bounding box center [726, 613] width 197 height 48
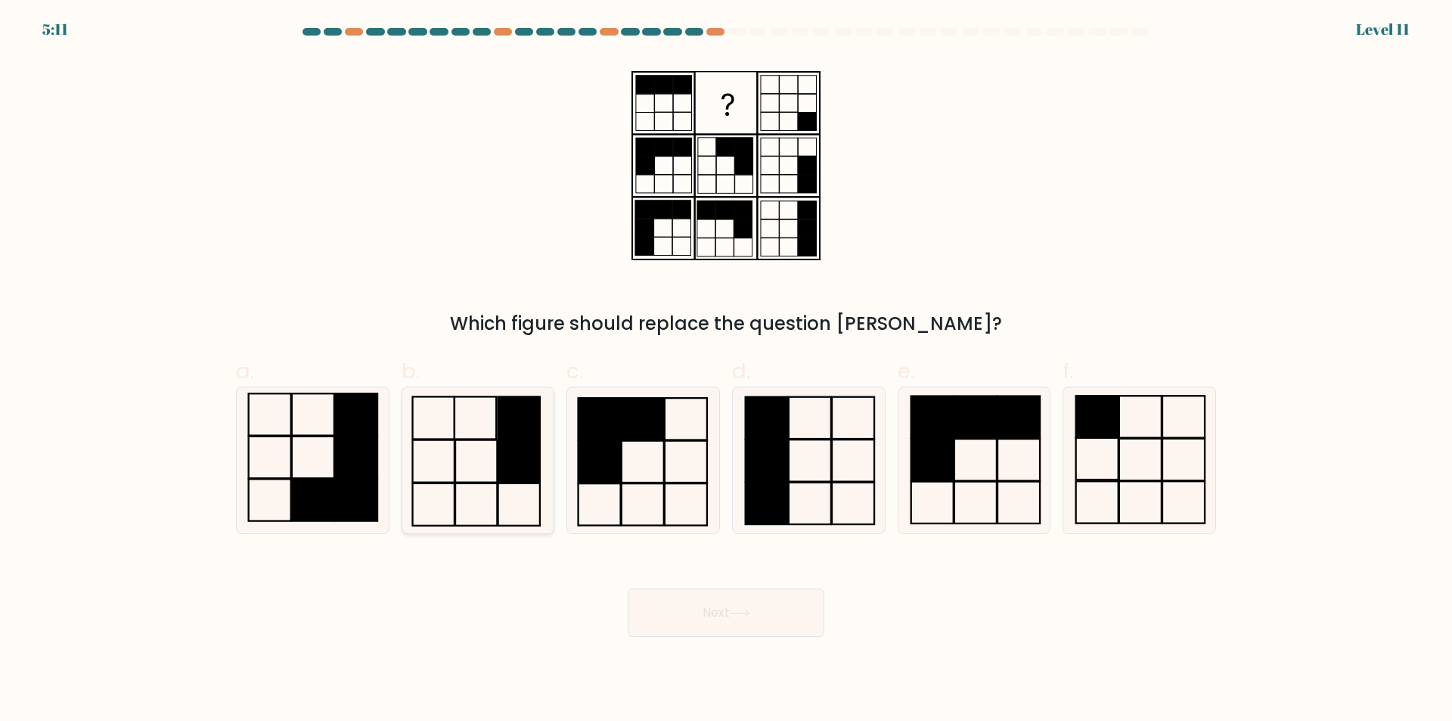
click at [486, 461] on icon at bounding box center [478, 460] width 146 height 146
click at [726, 371] on input "b." at bounding box center [726, 366] width 1 height 10
radio input "true"
click at [760, 608] on button "Next" at bounding box center [726, 613] width 197 height 48
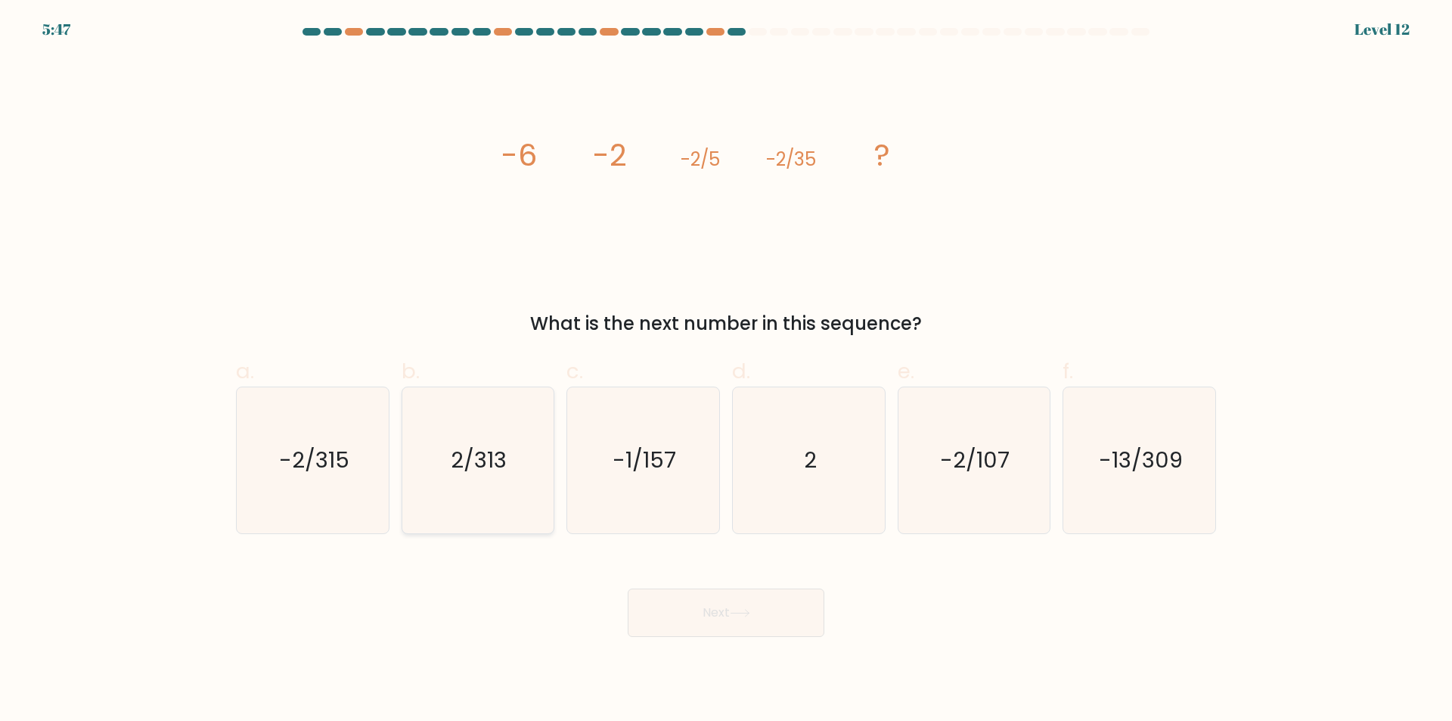
click at [461, 479] on icon "2/313" at bounding box center [478, 460] width 146 height 146
click at [726, 371] on input "b. 2/313" at bounding box center [726, 366] width 1 height 10
radio input "true"
click at [711, 616] on button "Next" at bounding box center [726, 613] width 197 height 48
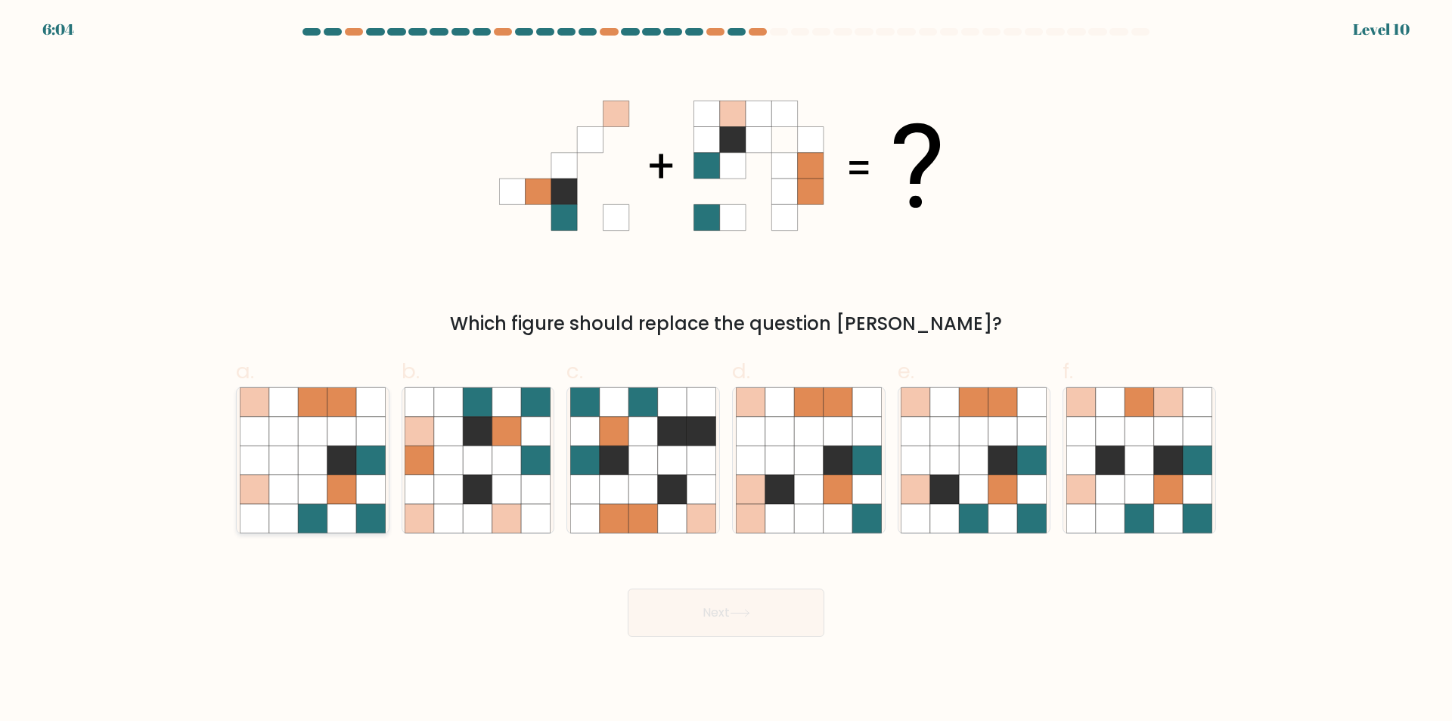
click at [305, 476] on icon at bounding box center [312, 489] width 29 height 29
click at [726, 371] on input "a." at bounding box center [726, 366] width 1 height 10
radio input "true"
click at [728, 603] on button "Next" at bounding box center [726, 613] width 197 height 48
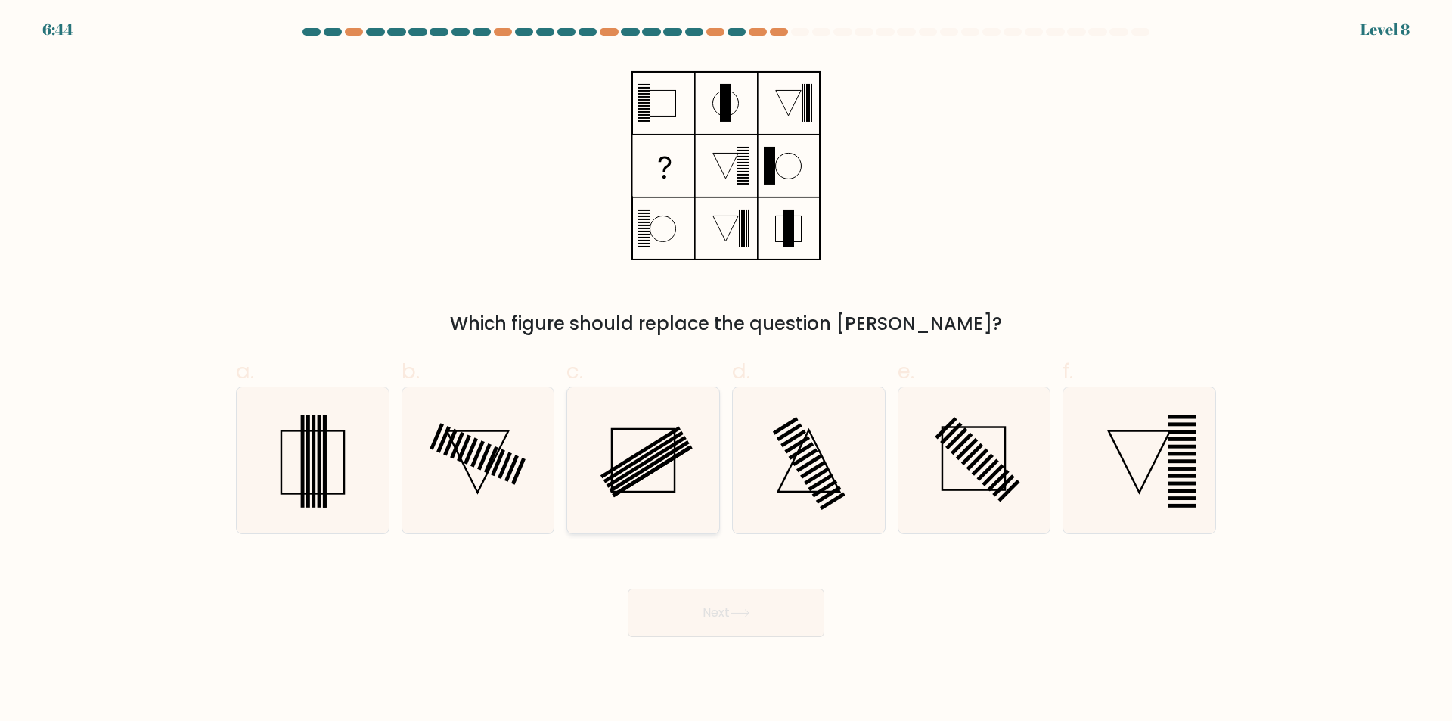
click at [625, 452] on icon at bounding box center [643, 460] width 146 height 146
click at [726, 371] on input "c." at bounding box center [726, 366] width 1 height 10
radio input "true"
click at [724, 598] on button "Next" at bounding box center [726, 613] width 197 height 48
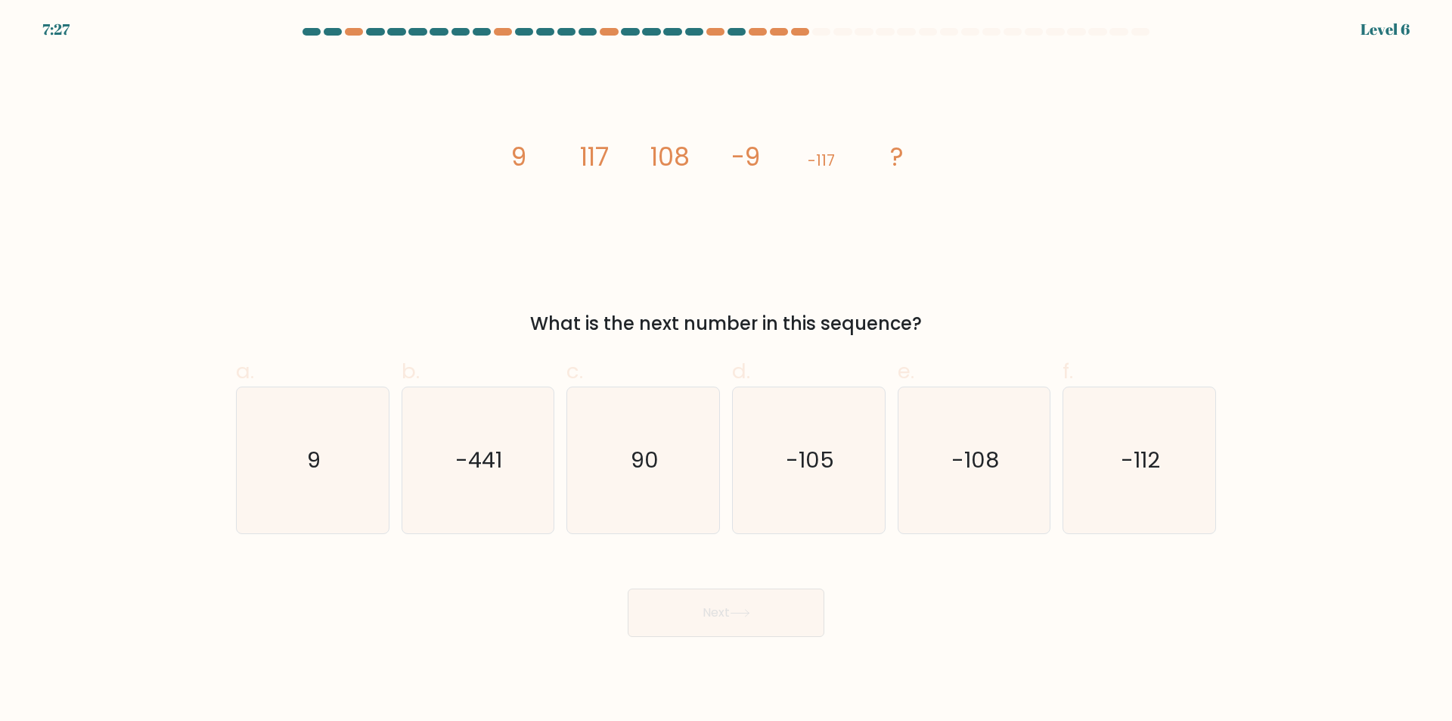
click at [560, 444] on div "b. -441" at bounding box center [479, 445] width 166 height 179
click at [598, 449] on icon "90" at bounding box center [643, 460] width 146 height 146
click at [726, 371] on input "c. 90" at bounding box center [726, 366] width 1 height 10
radio input "true"
click at [739, 618] on button "Next" at bounding box center [726, 613] width 197 height 48
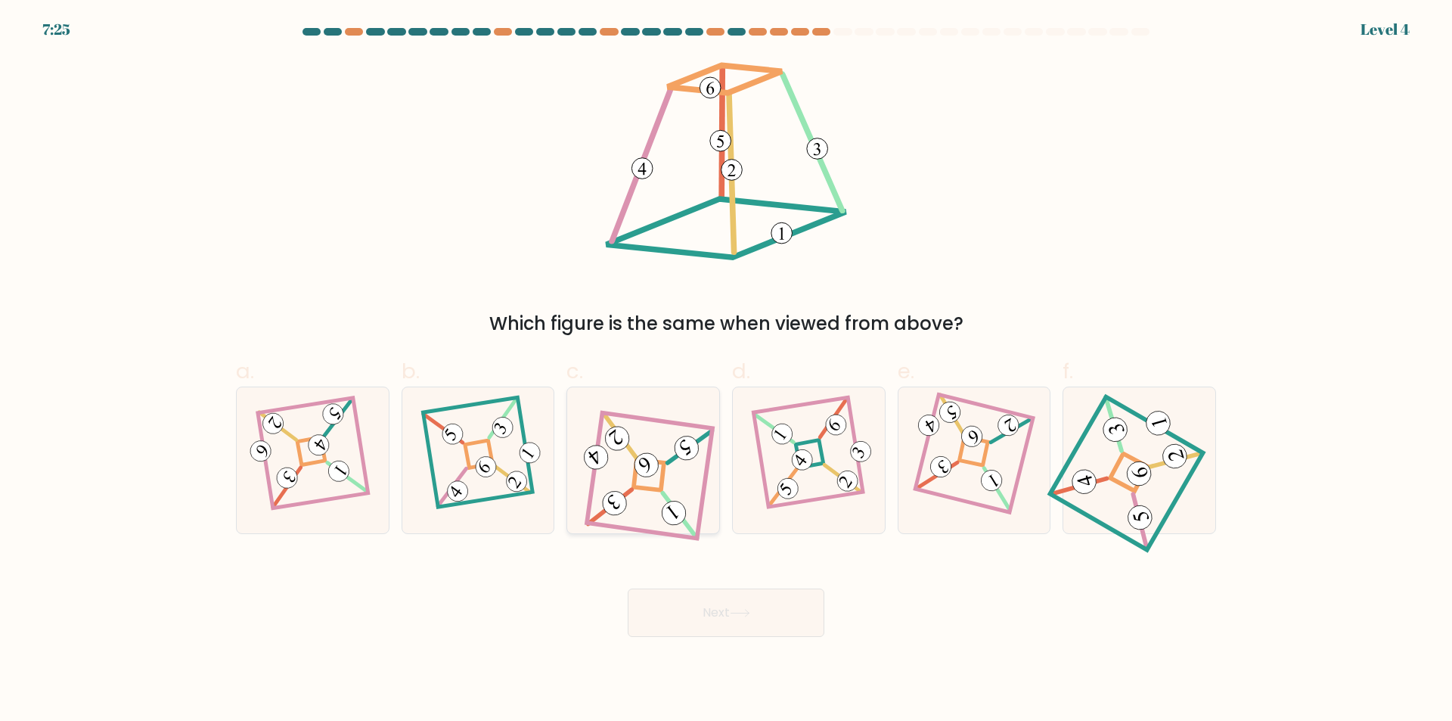
click at [672, 459] on 660 at bounding box center [690, 446] width 45 height 43
click at [726, 371] on input "c." at bounding box center [726, 366] width 1 height 10
radio input "true"
click at [731, 595] on button "Next" at bounding box center [726, 613] width 197 height 48
